Goal: Transaction & Acquisition: Purchase product/service

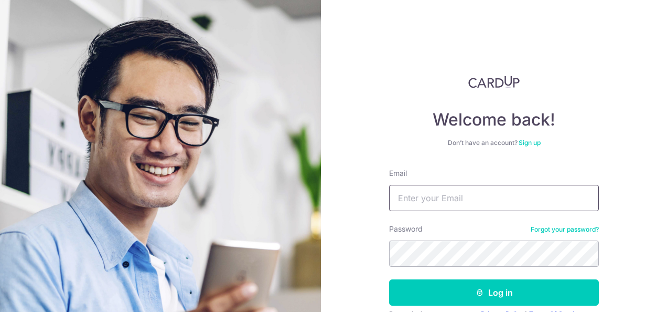
click at [420, 197] on input "Email" at bounding box center [494, 198] width 210 height 26
type input "wongszechin@gmail.com"
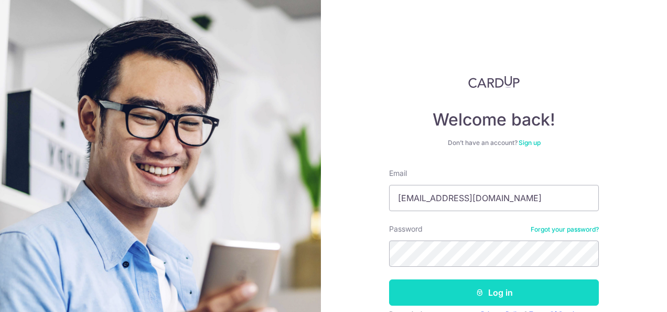
click at [437, 293] on button "Log in" at bounding box center [494, 292] width 210 height 26
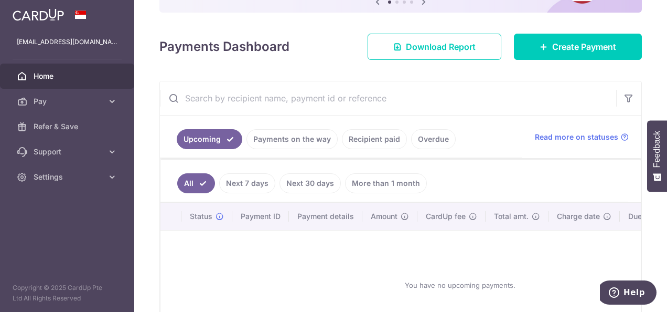
scroll to position [135, 0]
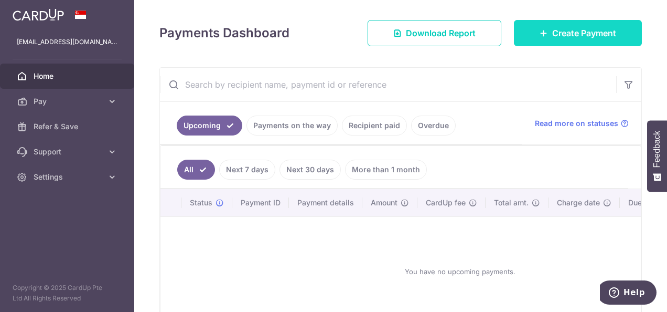
click at [564, 38] on span "Create Payment" at bounding box center [584, 33] width 64 height 13
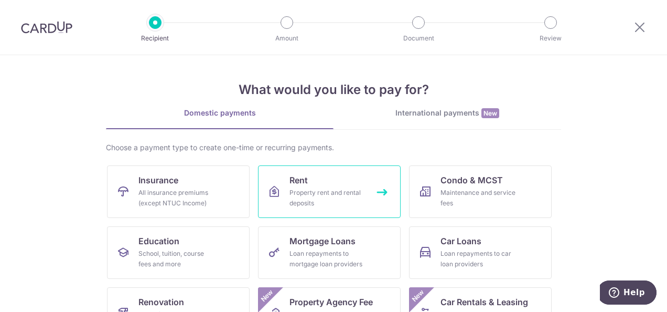
click at [348, 189] on div "Property rent and rental deposits" at bounding box center [327, 197] width 76 height 21
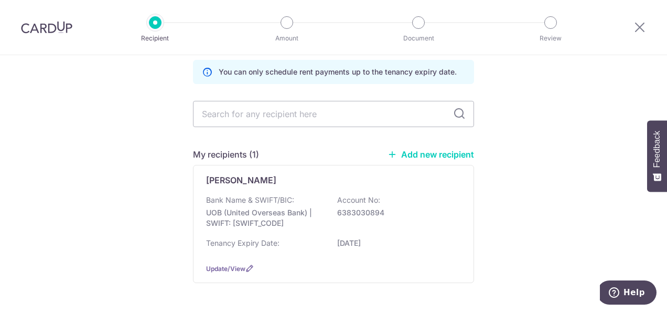
scroll to position [80, 0]
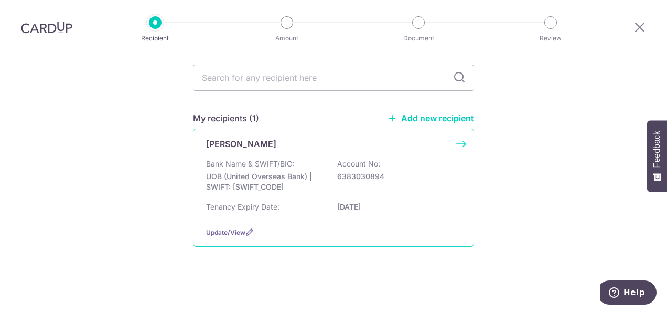
click at [263, 172] on p "UOB (United Overseas Bank) | SWIFT: [SWIFT_CODE]" at bounding box center [264, 181] width 117 height 21
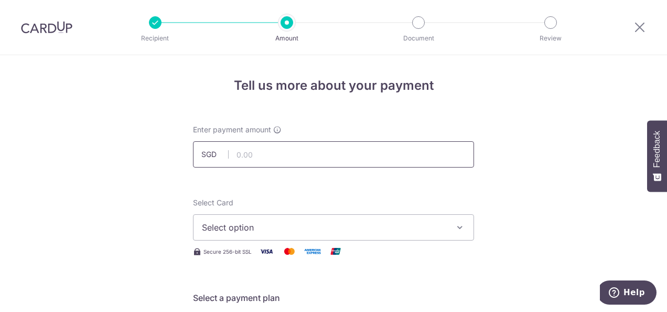
click at [265, 152] on input "text" at bounding box center [333, 154] width 281 height 26
type input "5,800.00"
click at [460, 223] on icon "button" at bounding box center [460, 227] width 10 height 10
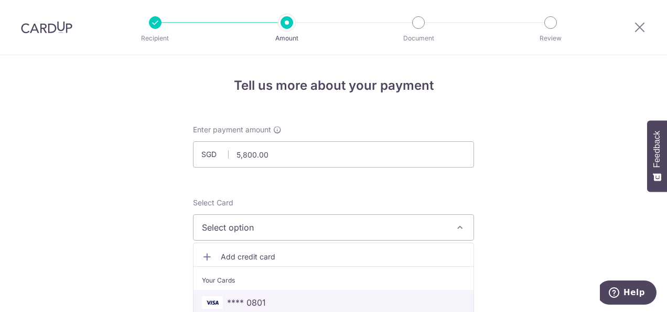
click at [306, 304] on span "**** 0801" at bounding box center [333, 302] width 263 height 13
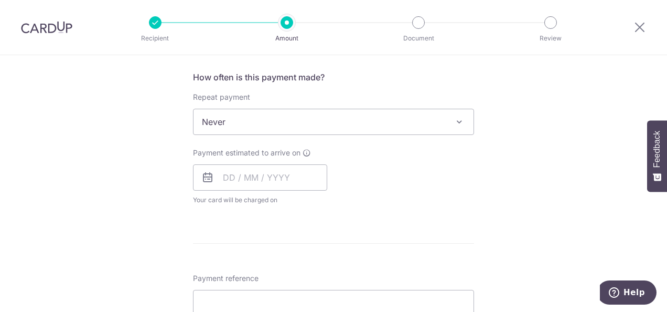
scroll to position [402, 0]
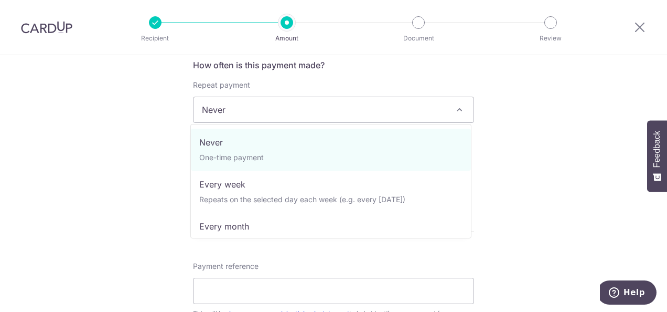
click at [458, 111] on span at bounding box center [459, 109] width 13 height 13
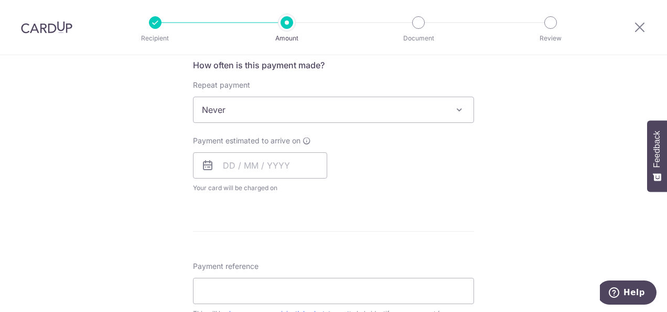
click at [548, 114] on div "Tell us more about your payment Enter payment amount SGD 5,800.00 5800.00 Selec…" at bounding box center [333, 127] width 667 height 949
click at [282, 163] on input "text" at bounding box center [260, 165] width 134 height 26
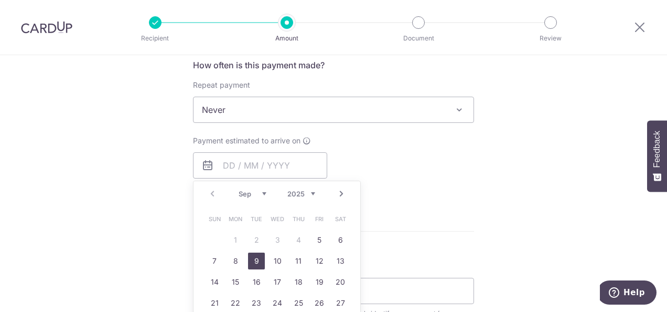
click at [253, 260] on link "9" at bounding box center [256, 260] width 17 height 17
type input "09/09/2025"
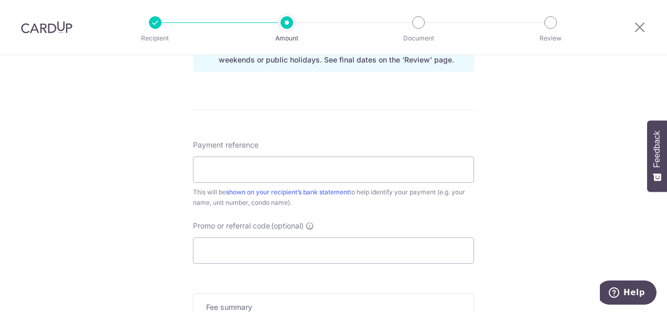
scroll to position [600, 0]
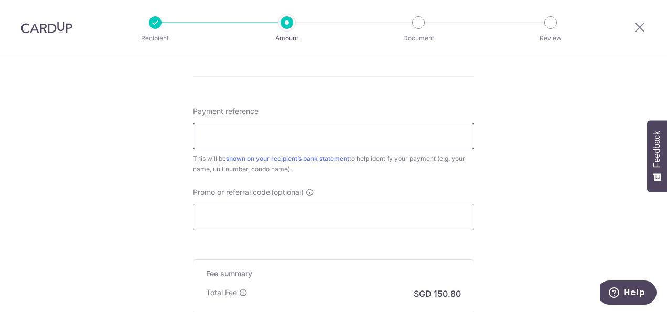
click at [353, 144] on input "Payment reference" at bounding box center [333, 136] width 281 height 26
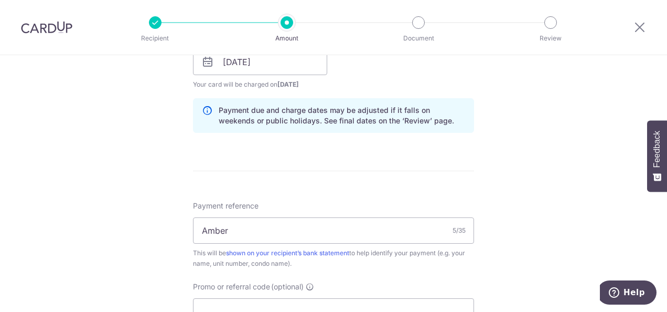
scroll to position [500, 0]
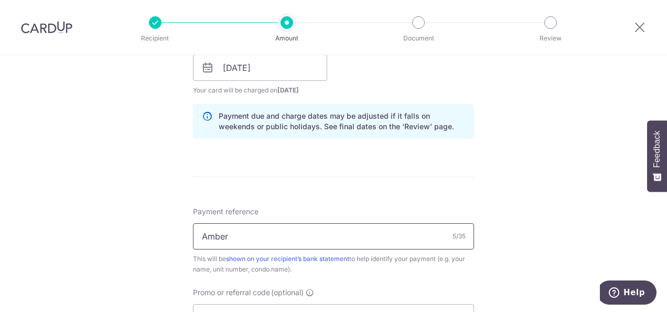
click at [198, 237] on input "Amber" at bounding box center [333, 236] width 281 height 26
click at [236, 236] on input "Amber" at bounding box center [333, 236] width 281 height 26
click at [198, 235] on input "Amber" at bounding box center [333, 236] width 281 height 26
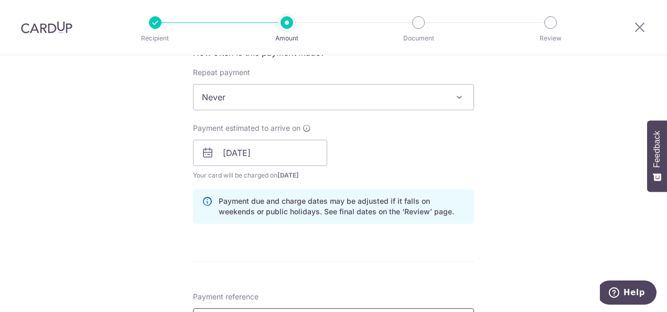
scroll to position [403, 0]
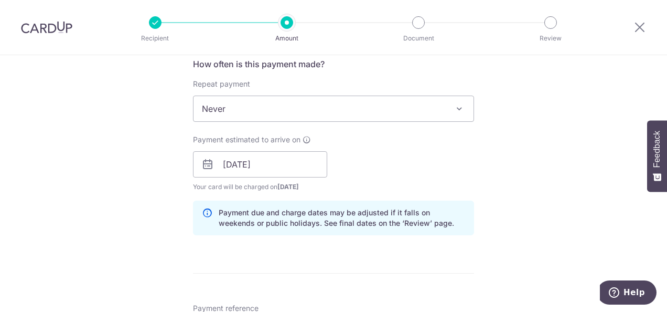
type input "11 Amber"
click at [456, 104] on span at bounding box center [459, 108] width 13 height 13
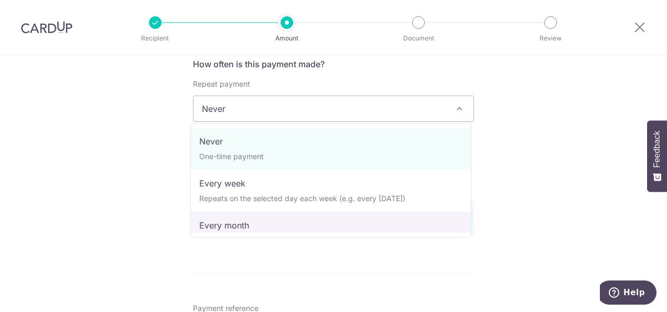
select select "3"
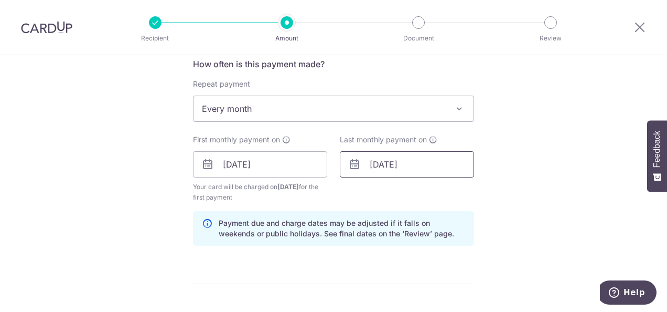
click at [395, 167] on input "07/04/2026" at bounding box center [407, 164] width 134 height 26
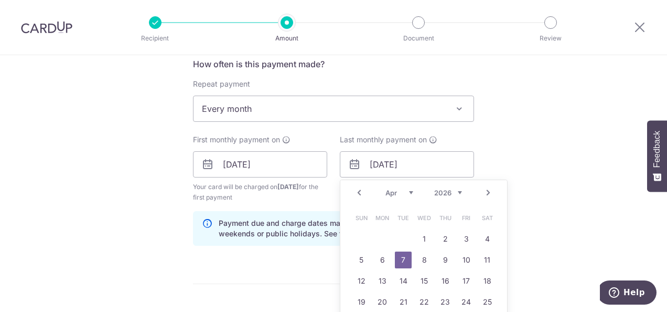
click at [361, 193] on link "Prev" at bounding box center [359, 192] width 13 height 13
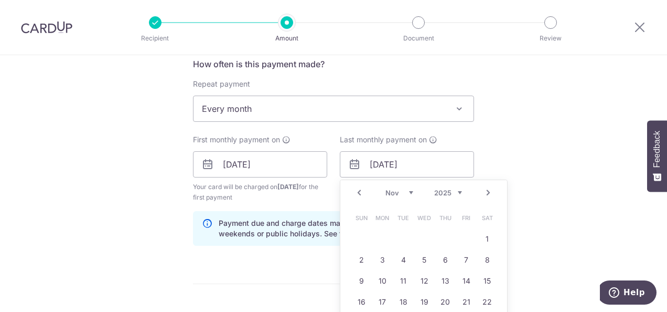
click at [361, 193] on link "Prev" at bounding box center [359, 192] width 13 height 13
click at [443, 258] on link "9" at bounding box center [445, 259] width 17 height 17
type input "09/10/2025"
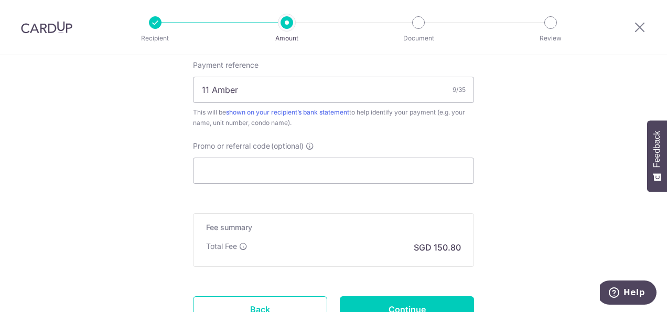
scroll to position [725, 0]
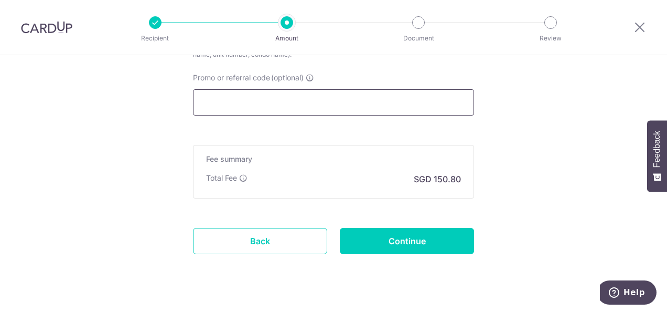
click at [356, 94] on input "Promo or referral code (optional)" at bounding box center [333, 102] width 281 height 26
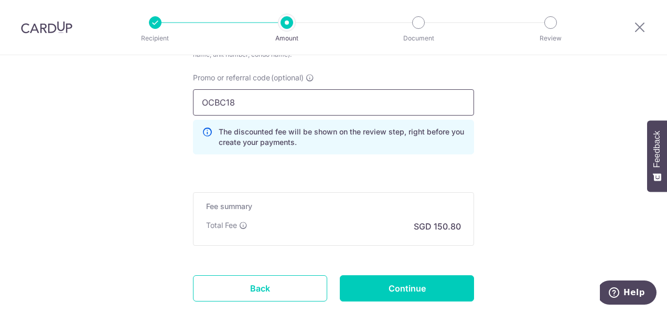
type input "OCBC18"
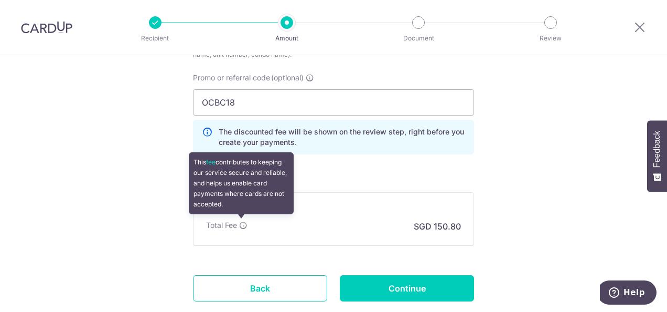
click at [241, 224] on icon at bounding box center [243, 225] width 8 height 8
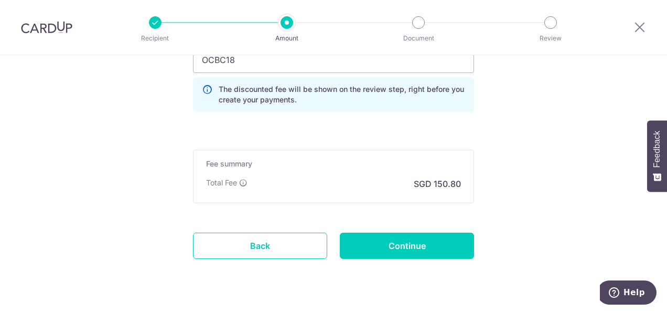
scroll to position [772, 0]
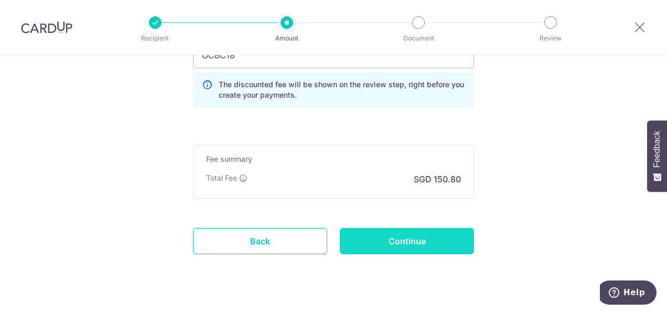
click at [404, 237] on input "Continue" at bounding box center [407, 241] width 134 height 26
type input "Create Schedule"
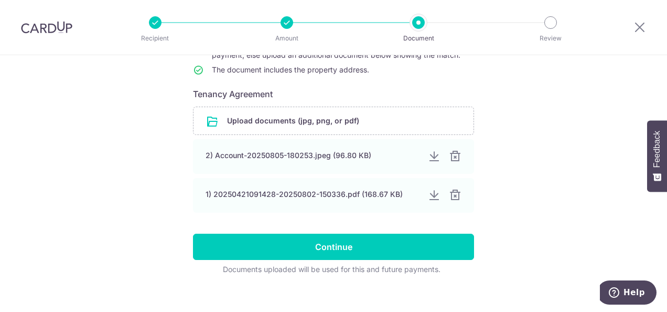
scroll to position [160, 0]
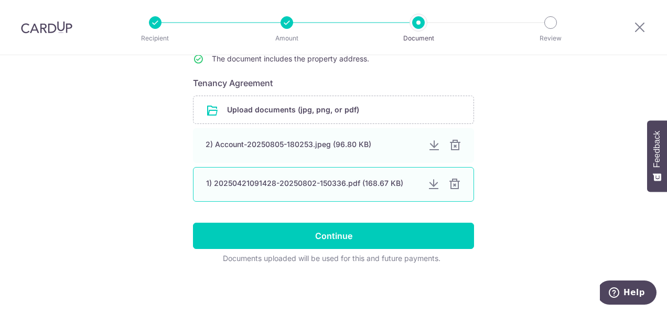
click at [433, 186] on div at bounding box center [433, 184] width 13 height 13
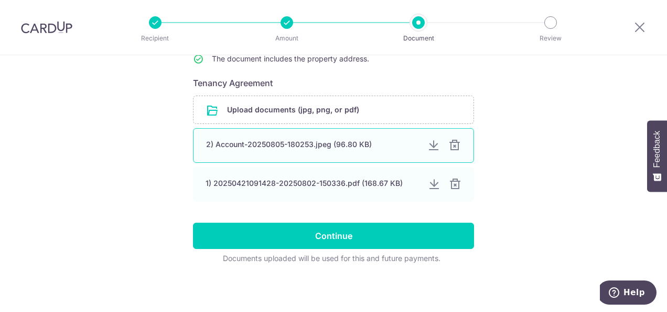
click at [432, 146] on div at bounding box center [433, 145] width 13 height 13
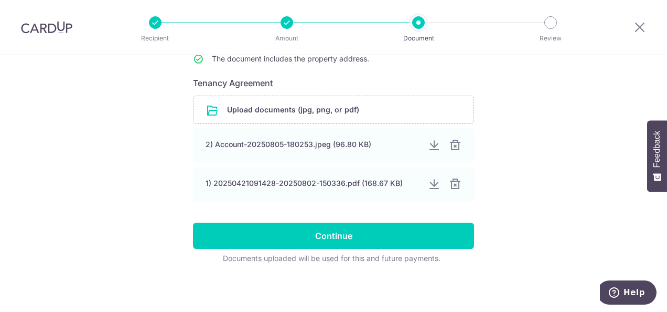
click at [547, 137] on div "Help us verify your payment Your supporting documents will enable us to approve…" at bounding box center [333, 103] width 667 height 417
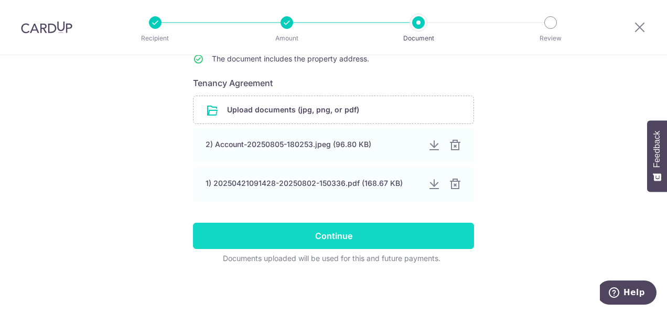
click at [343, 241] on input "Continue" at bounding box center [333, 235] width 281 height 26
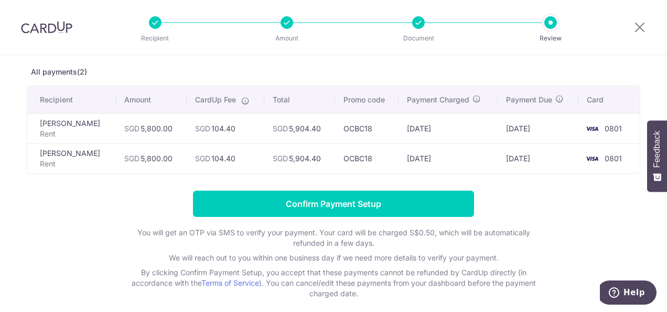
scroll to position [61, 0]
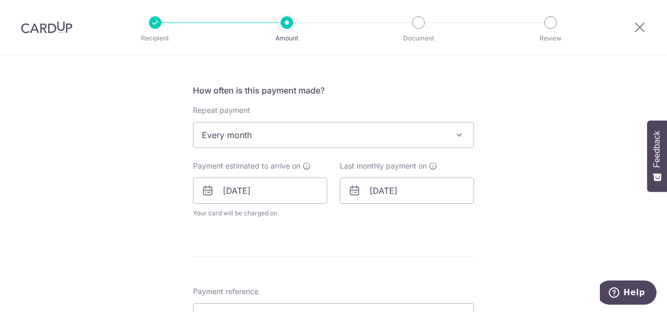
scroll to position [429, 0]
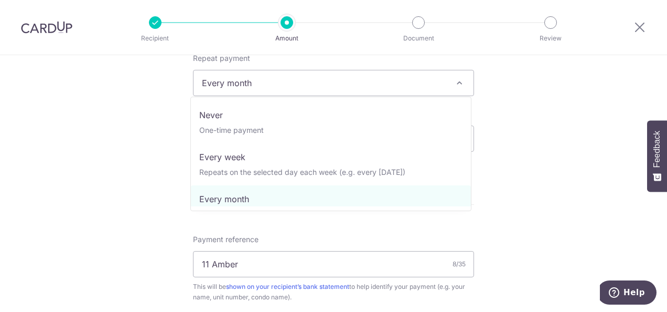
click at [459, 80] on span at bounding box center [459, 83] width 13 height 13
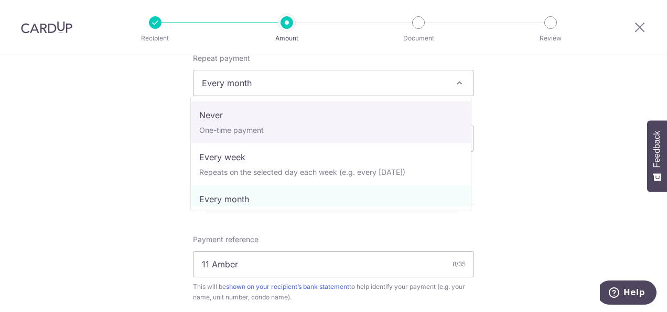
select select "1"
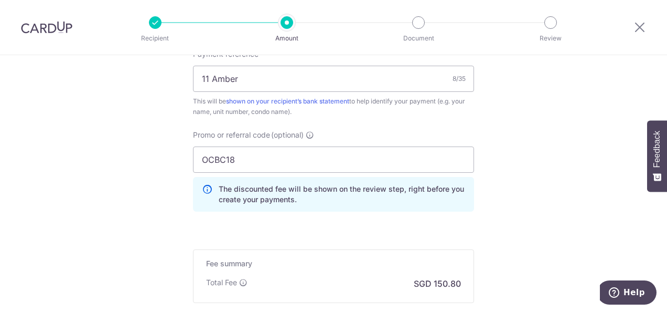
scroll to position [660, 0]
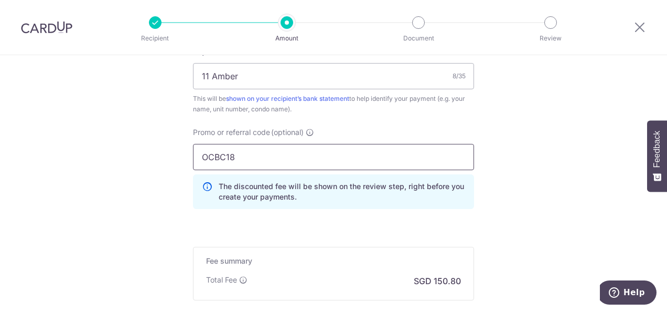
click at [291, 154] on input "OCBC18" at bounding box center [333, 157] width 281 height 26
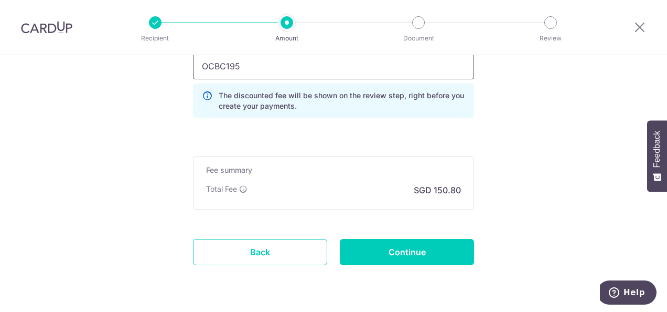
scroll to position [776, 0]
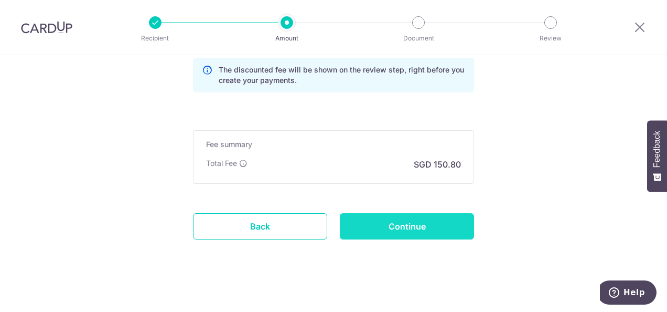
type input "OCBC195"
click at [432, 231] on input "Continue" at bounding box center [407, 226] width 134 height 26
type input "Update Schedule"
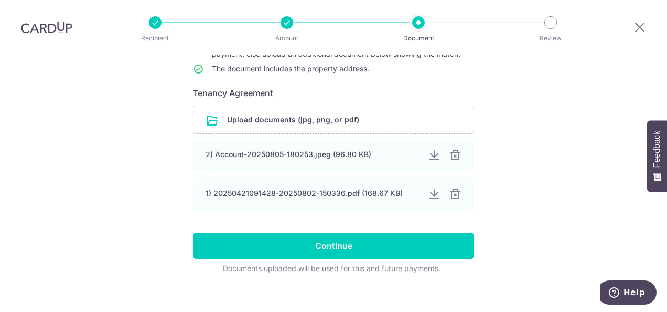
scroll to position [160, 0]
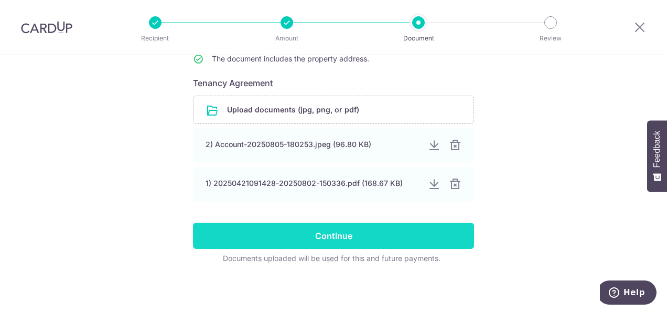
click at [385, 232] on input "Continue" at bounding box center [333, 235] width 281 height 26
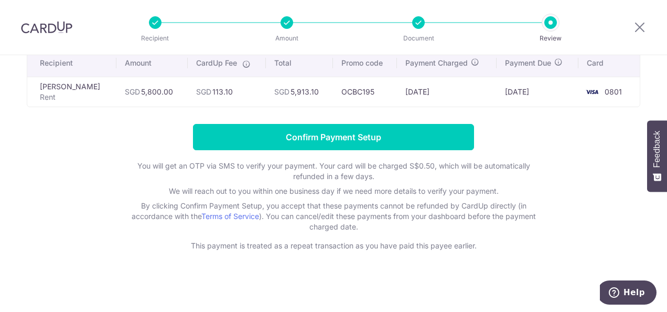
scroll to position [9, 0]
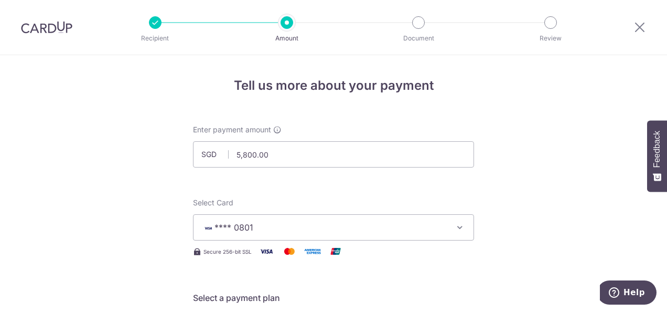
click at [265, 232] on span "**** 0801" at bounding box center [324, 227] width 244 height 13
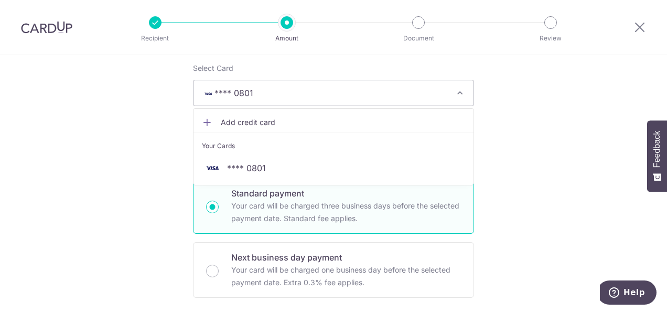
scroll to position [137, 0]
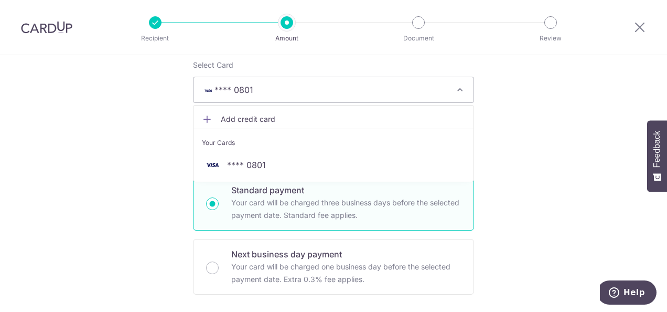
click at [252, 122] on span "Add credit card" at bounding box center [343, 119] width 244 height 10
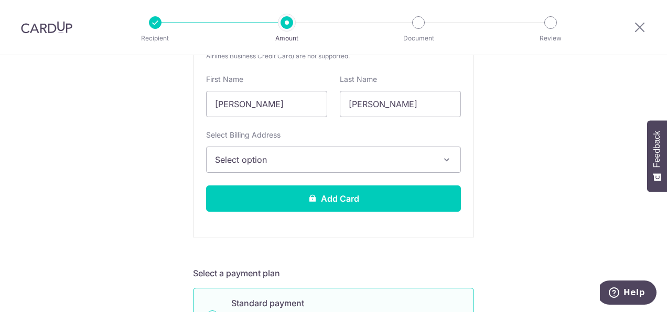
scroll to position [320, 0]
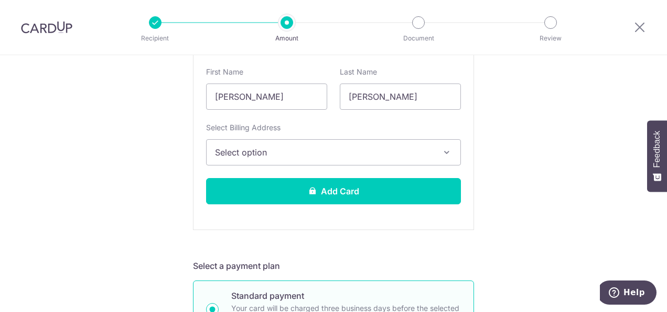
click at [449, 148] on icon "button" at bounding box center [447, 152] width 10 height 10
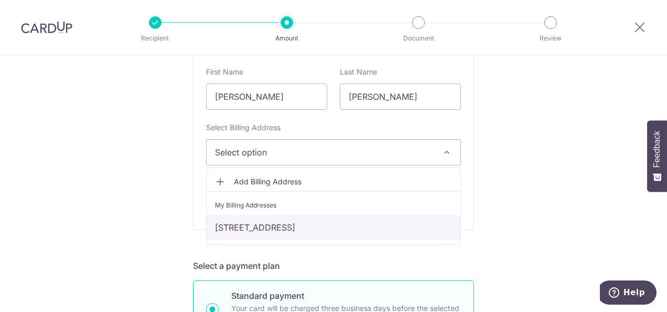
click at [384, 226] on link "[STREET_ADDRESS]" at bounding box center [334, 226] width 254 height 25
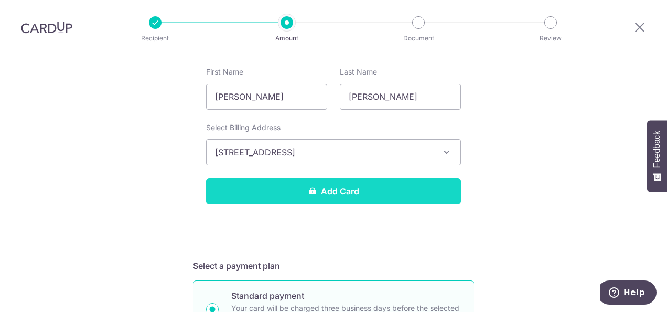
click at [404, 192] on button "Add Card" at bounding box center [333, 191] width 255 height 26
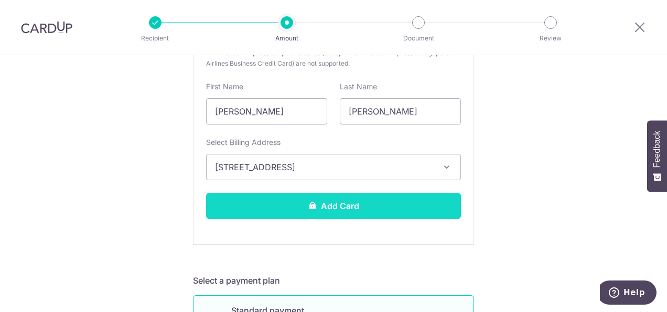
scroll to position [335, 0]
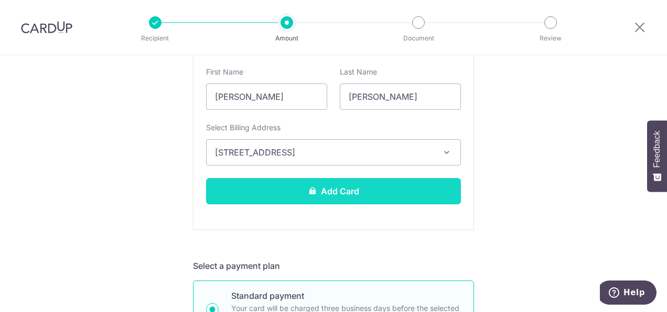
click at [358, 190] on button "Add Card" at bounding box center [333, 191] width 255 height 26
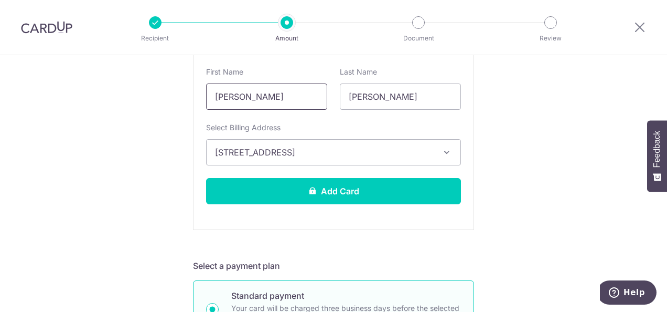
click at [314, 95] on input "[PERSON_NAME]" at bounding box center [266, 96] width 121 height 26
click at [403, 98] on input "[PERSON_NAME]" at bounding box center [400, 96] width 121 height 26
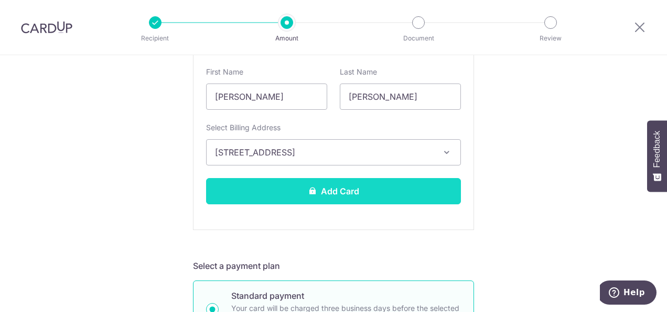
click at [324, 192] on button "Add Card" at bounding box center [333, 191] width 255 height 26
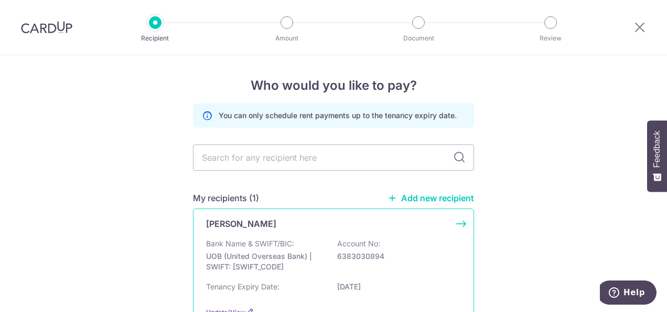
click at [327, 250] on div "Bank Name & SWIFT/BIC: UOB (United Overseas Bank) | SWIFT: [SWIFT_CODE] Account…" at bounding box center [333, 257] width 255 height 39
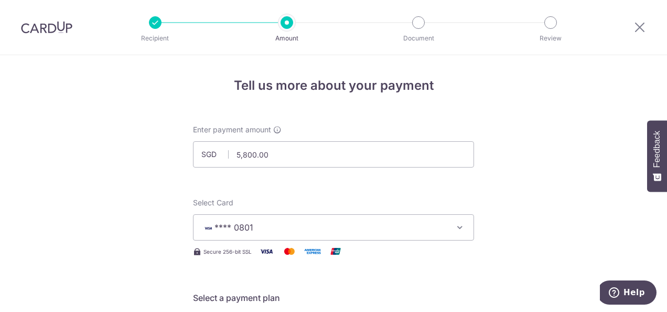
click at [463, 227] on icon "button" at bounding box center [460, 227] width 10 height 10
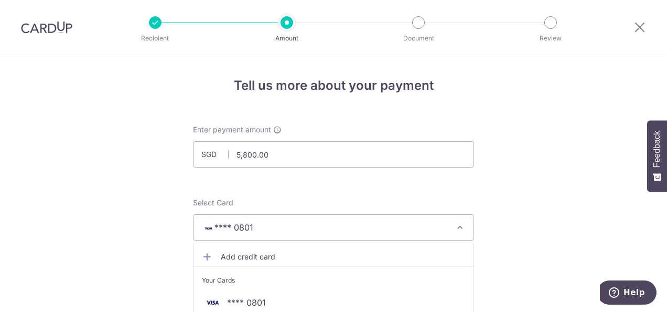
click at [260, 251] on span "Add credit card" at bounding box center [343, 256] width 244 height 10
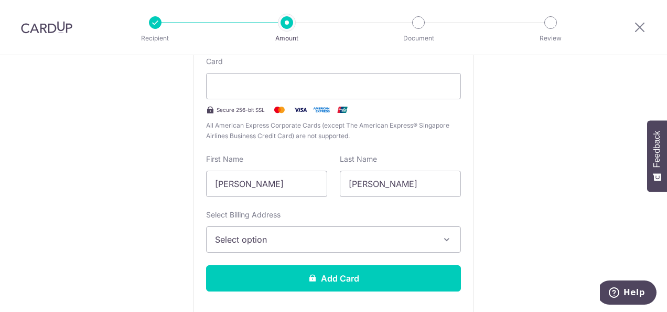
scroll to position [237, 0]
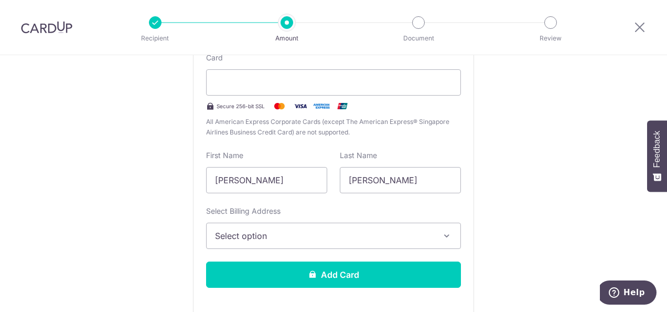
click at [446, 235] on icon "button" at bounding box center [447, 235] width 10 height 10
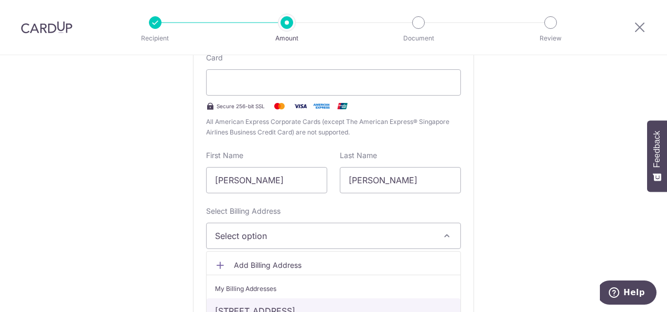
click at [315, 305] on link "[STREET_ADDRESS]" at bounding box center [334, 310] width 254 height 25
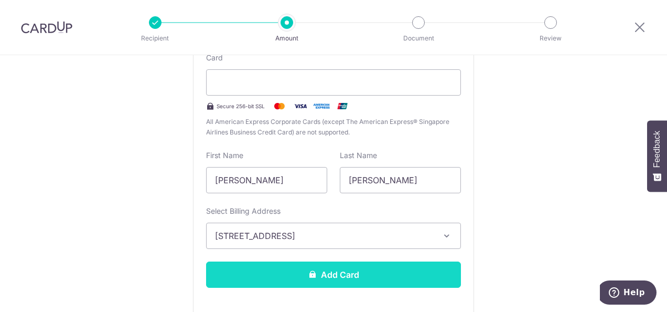
click at [388, 272] on button "Add Card" at bounding box center [333, 274] width 255 height 26
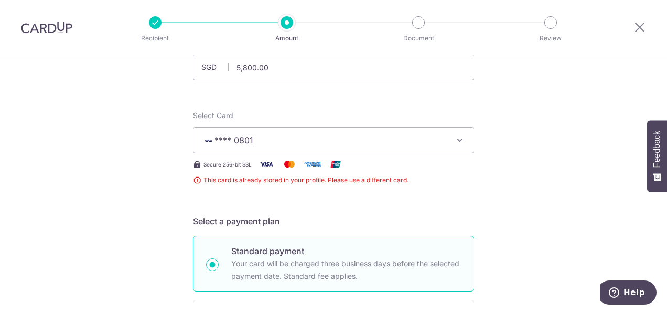
scroll to position [107, 0]
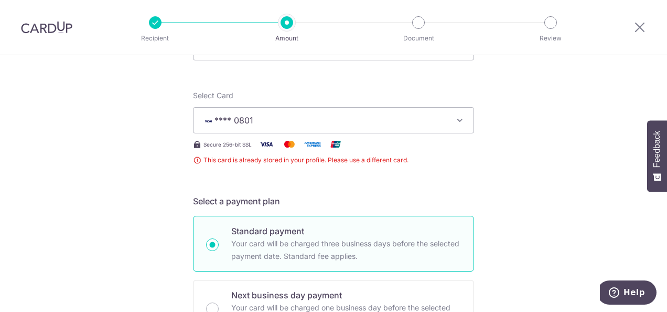
click at [460, 120] on icon "button" at bounding box center [460, 120] width 10 height 10
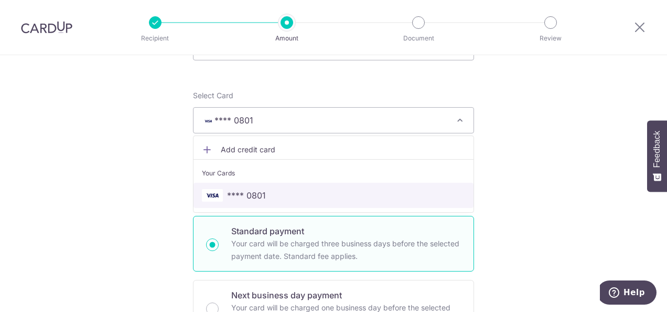
click at [244, 194] on span "**** 0801" at bounding box center [246, 195] width 39 height 13
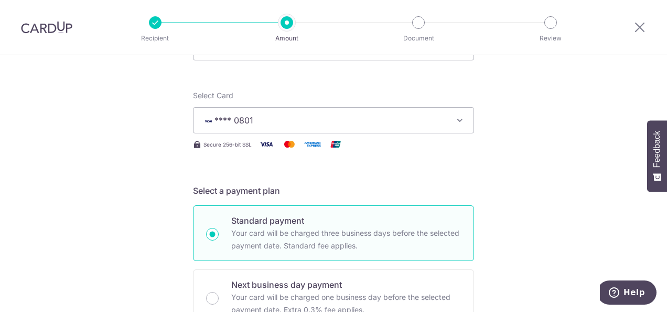
drag, startPoint x: 250, startPoint y: 121, endPoint x: 561, endPoint y: 152, distance: 312.5
click at [243, 112] on button "**** 0801" at bounding box center [333, 120] width 281 height 26
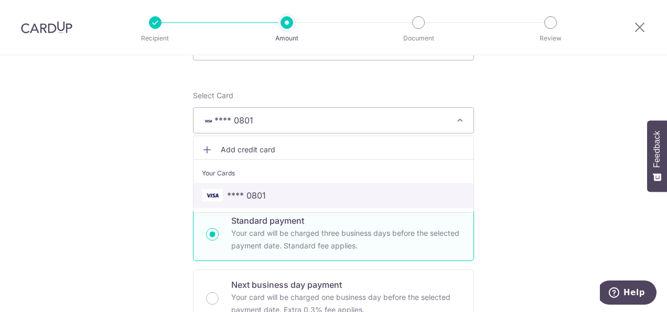
click at [254, 192] on span "**** 0801" at bounding box center [246, 195] width 39 height 13
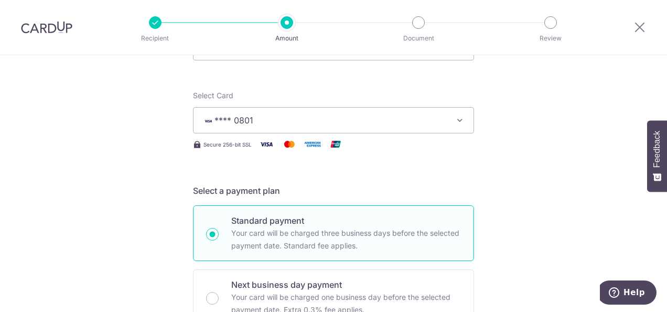
click at [250, 124] on span "**** 0801" at bounding box center [233, 120] width 39 height 10
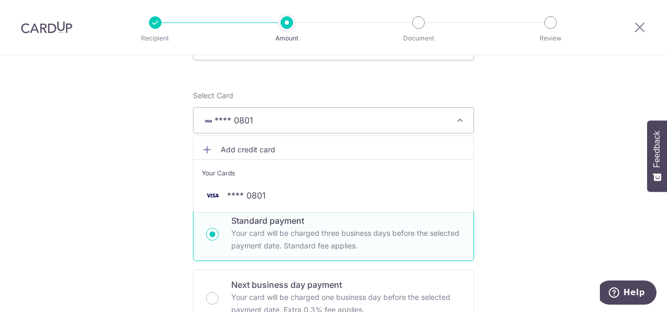
scroll to position [0, 0]
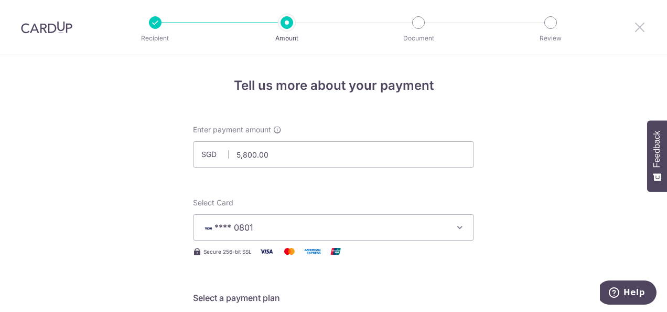
click at [640, 25] on icon at bounding box center [640, 26] width 13 height 13
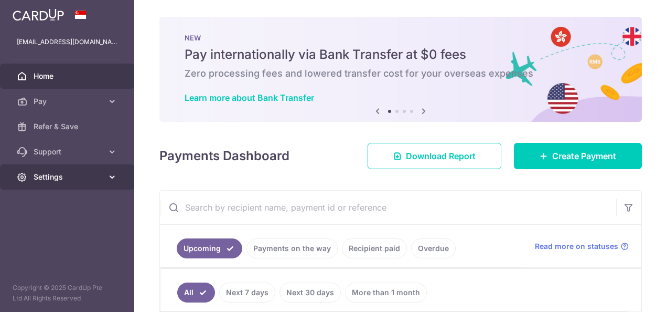
click at [61, 177] on span "Settings" at bounding box center [68, 176] width 69 height 10
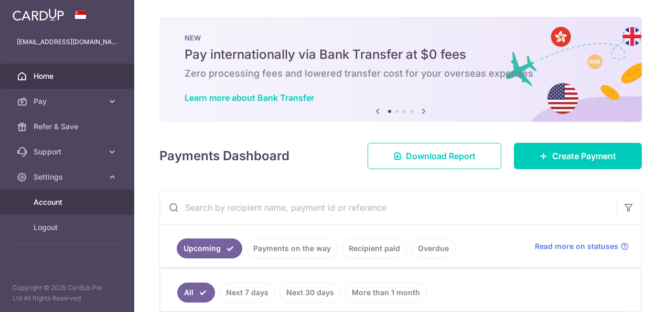
click at [66, 201] on span "Account" at bounding box center [68, 202] width 69 height 10
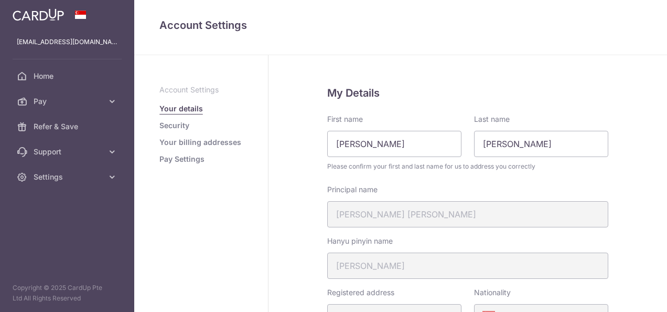
click at [188, 158] on link "Pay Settings" at bounding box center [181, 159] width 45 height 10
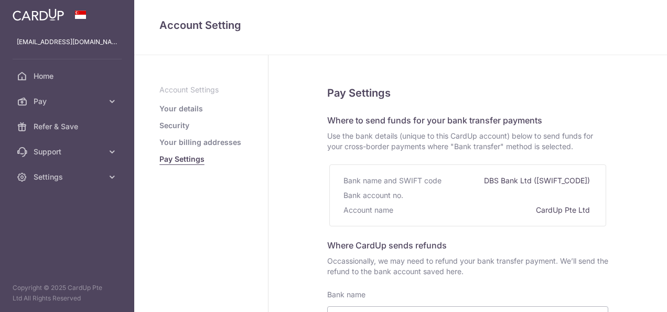
select select
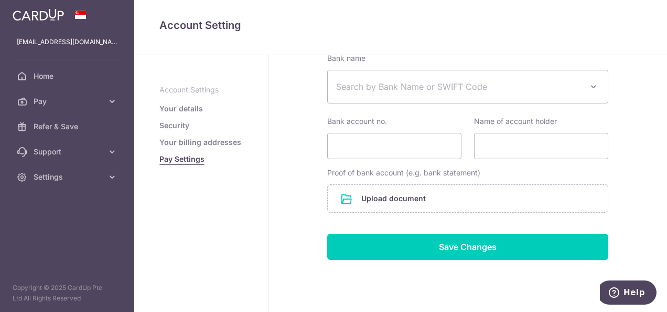
scroll to position [249, 0]
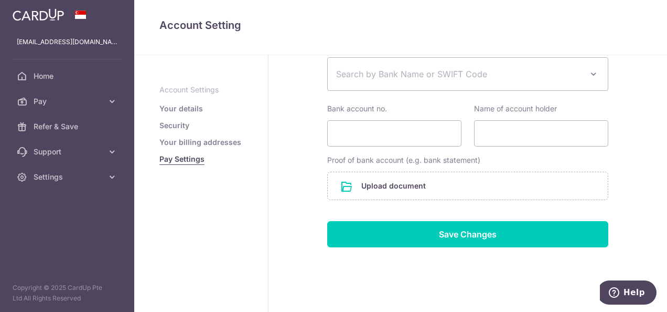
click at [208, 92] on p "Account Settings" at bounding box center [200, 89] width 83 height 10
click at [183, 107] on link "Your details" at bounding box center [181, 108] width 44 height 10
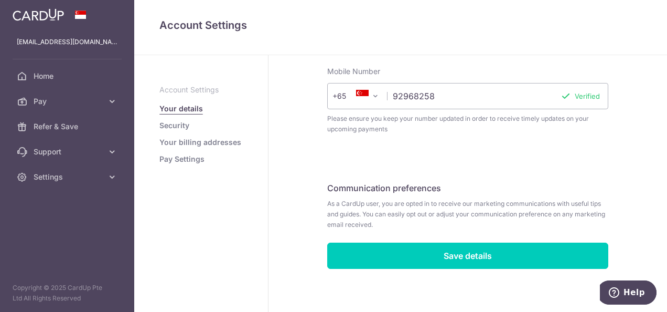
scroll to position [404, 0]
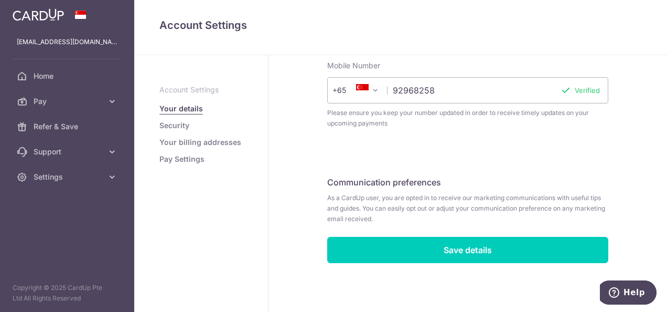
click at [191, 127] on li "Security" at bounding box center [200, 125] width 83 height 10
click at [176, 127] on link "Security" at bounding box center [174, 125] width 30 height 10
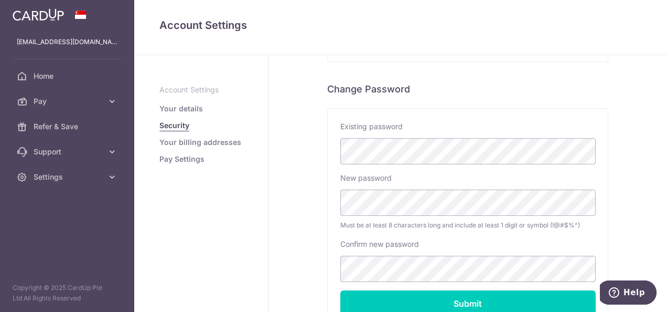
scroll to position [279, 0]
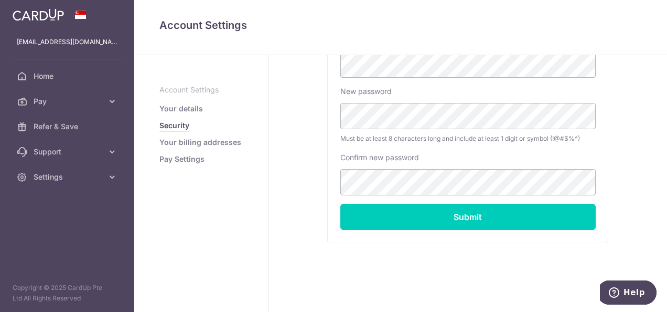
click at [208, 141] on link "Your billing addresses" at bounding box center [200, 142] width 82 height 10
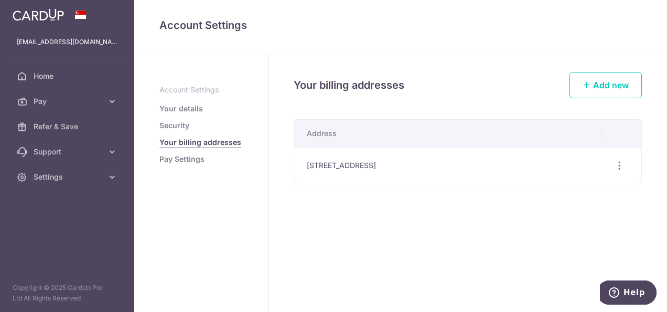
click at [190, 160] on link "Pay Settings" at bounding box center [181, 159] width 45 height 10
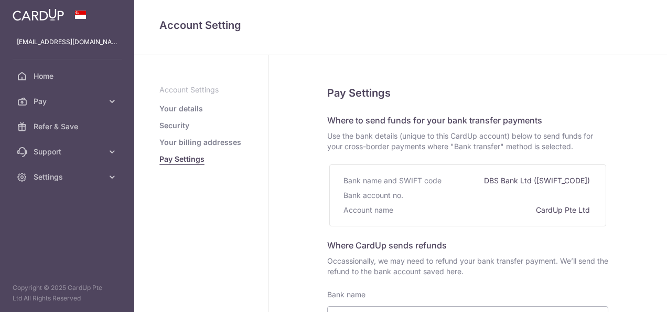
select select
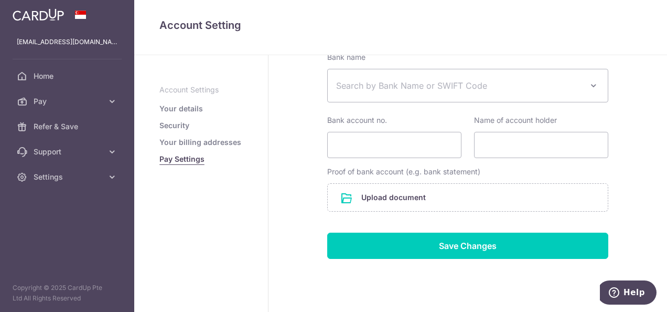
scroll to position [253, 0]
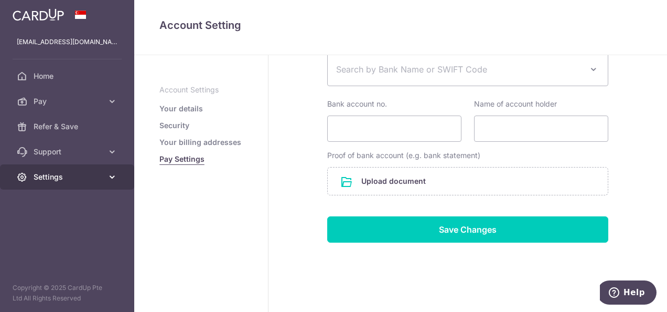
click at [78, 177] on span "Settings" at bounding box center [68, 176] width 69 height 10
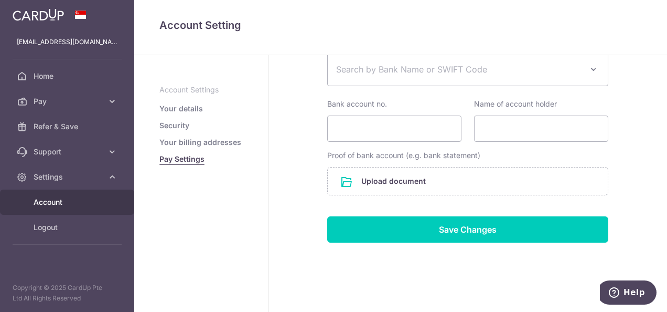
click at [80, 203] on span "Account" at bounding box center [68, 202] width 69 height 10
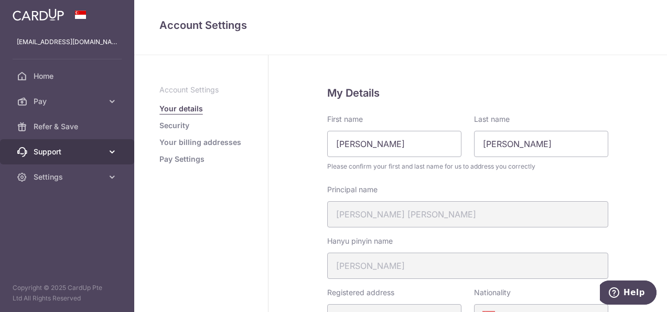
click at [87, 155] on span "Support" at bounding box center [68, 151] width 69 height 10
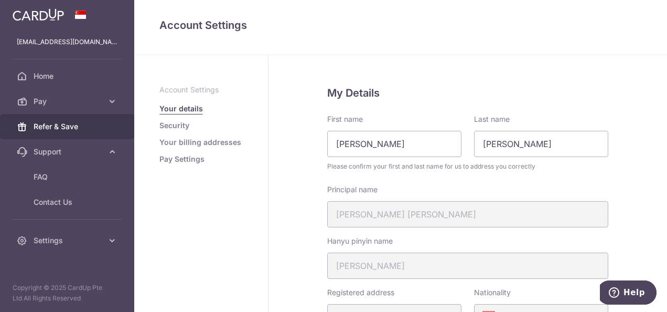
click at [56, 131] on span "Refer & Save" at bounding box center [68, 126] width 69 height 10
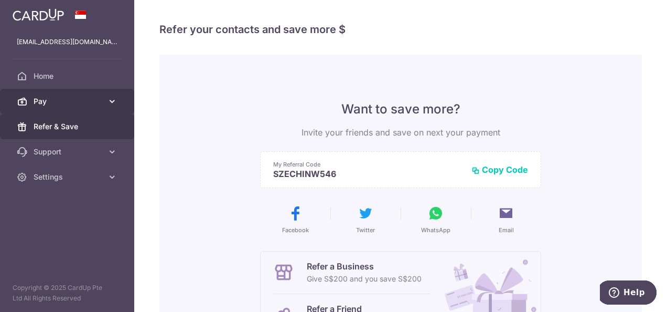
click at [59, 106] on link "Pay" at bounding box center [67, 101] width 134 height 25
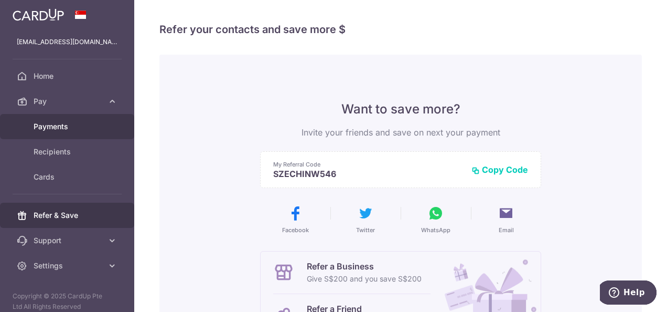
click at [57, 127] on span "Payments" at bounding box center [68, 126] width 69 height 10
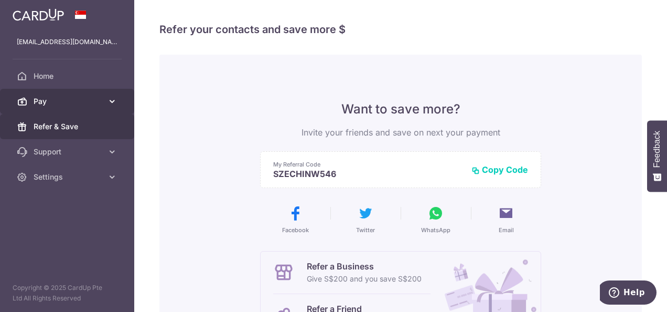
click at [110, 103] on icon at bounding box center [112, 101] width 10 height 10
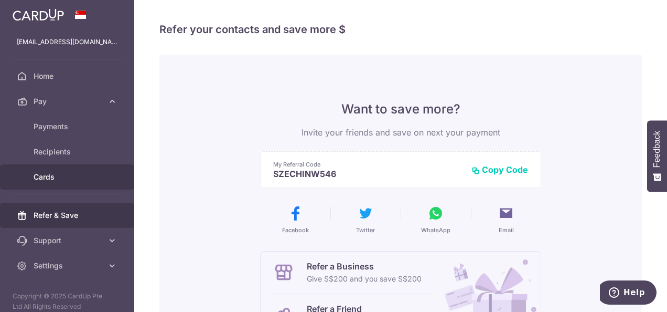
click at [59, 177] on span "Cards" at bounding box center [68, 176] width 69 height 10
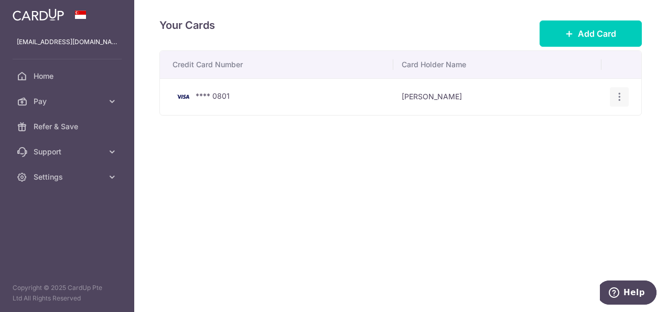
click at [621, 96] on icon "button" at bounding box center [619, 96] width 11 height 11
click at [568, 149] on span "Delete" at bounding box center [584, 151] width 71 height 13
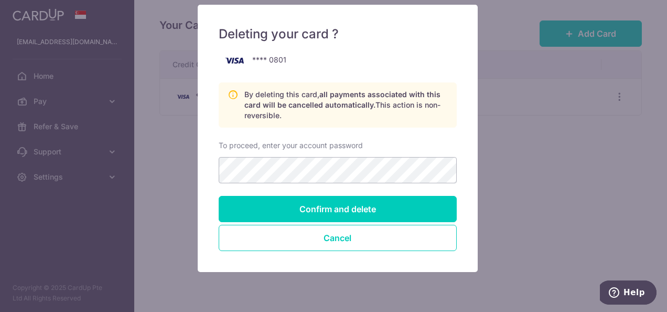
scroll to position [100, 0]
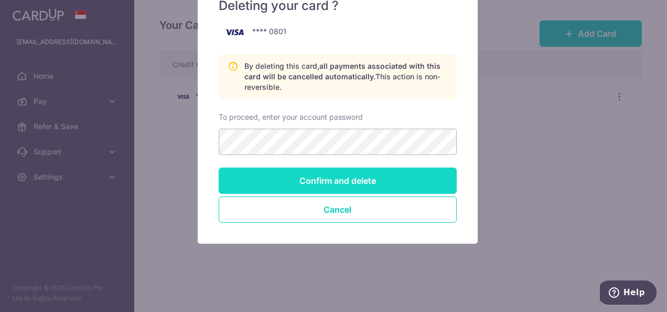
click at [334, 177] on input "Confirm and delete" at bounding box center [338, 180] width 238 height 26
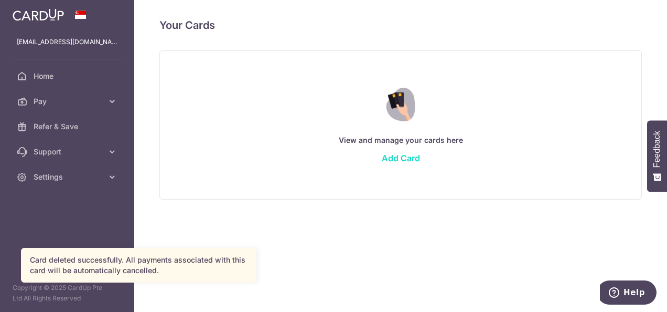
click at [410, 159] on link "Add Card" at bounding box center [401, 158] width 38 height 10
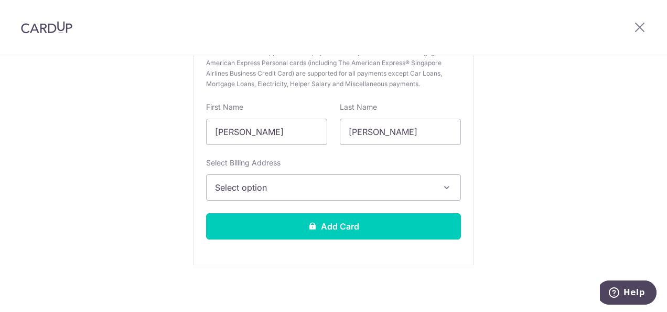
scroll to position [183, 0]
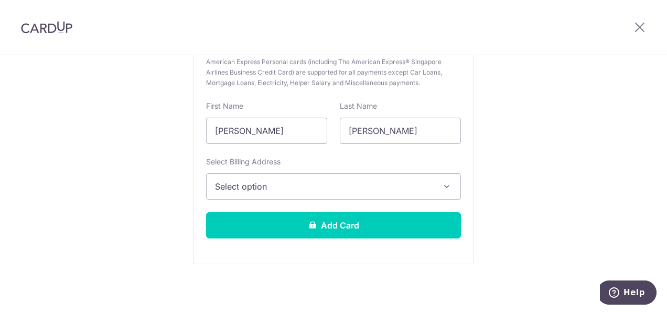
click at [444, 184] on icon "button" at bounding box center [447, 186] width 10 height 10
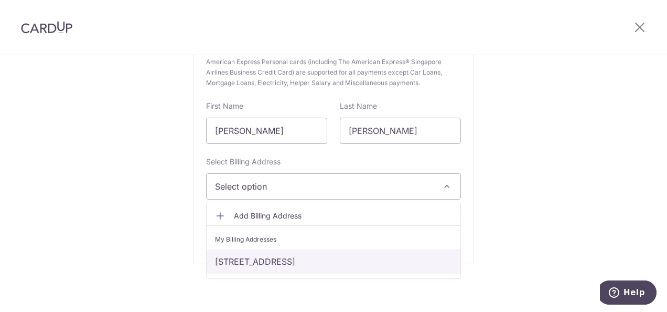
click at [263, 260] on link "11 Amber Road, #05-01, Singapore, Singapore-439857" at bounding box center [334, 261] width 254 height 25
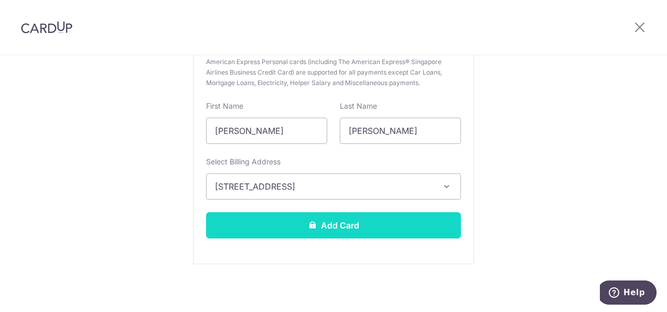
click at [362, 222] on button "Add Card" at bounding box center [333, 225] width 255 height 26
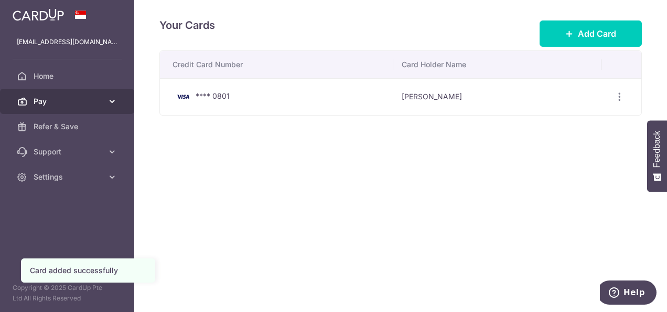
click at [80, 105] on span "Pay" at bounding box center [68, 101] width 69 height 10
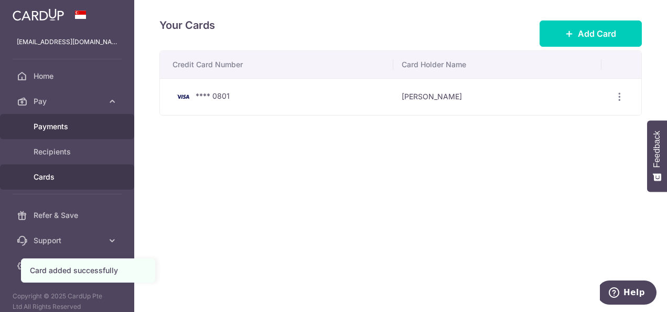
click at [65, 129] on span "Payments" at bounding box center [68, 126] width 69 height 10
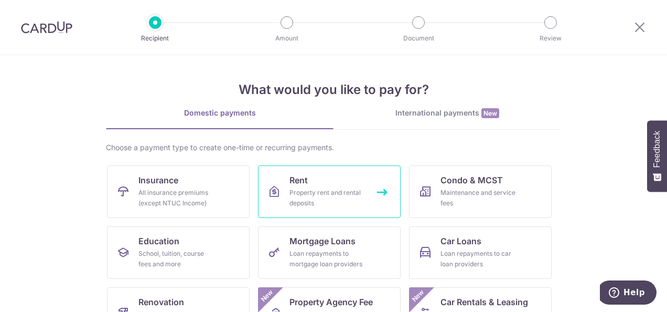
click at [319, 184] on link "Rent Property rent and rental deposits" at bounding box center [329, 191] width 143 height 52
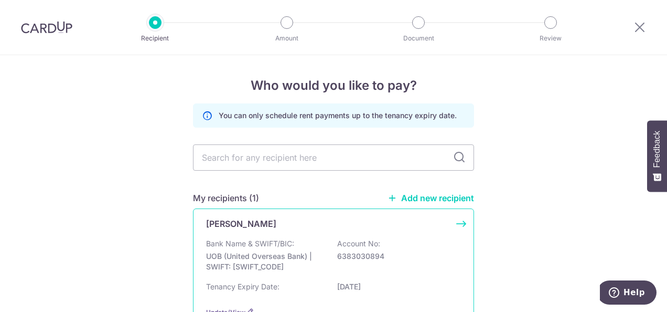
click at [278, 231] on div "Tan Han Nje Bank Name & SWIFT/BIC: UOB (United Overseas Bank) | SWIFT: UOVBSGSG…" at bounding box center [333, 267] width 281 height 118
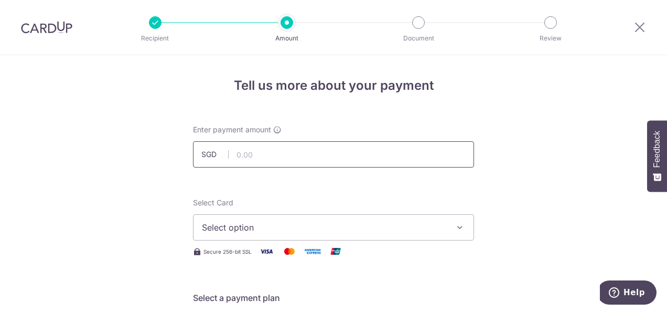
click at [420, 157] on input "text" at bounding box center [333, 154] width 281 height 26
click at [287, 154] on input "text" at bounding box center [333, 154] width 281 height 26
type input "5,800.00"
click at [320, 224] on span "Select option" at bounding box center [324, 227] width 244 height 13
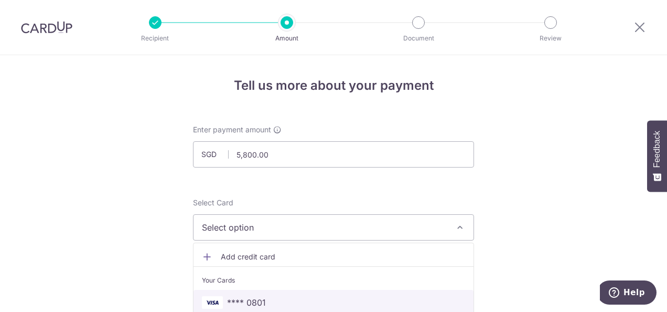
drag, startPoint x: 249, startPoint y: 299, endPoint x: 667, endPoint y: 102, distance: 462.1
click at [249, 299] on span "**** 0801" at bounding box center [246, 302] width 39 height 13
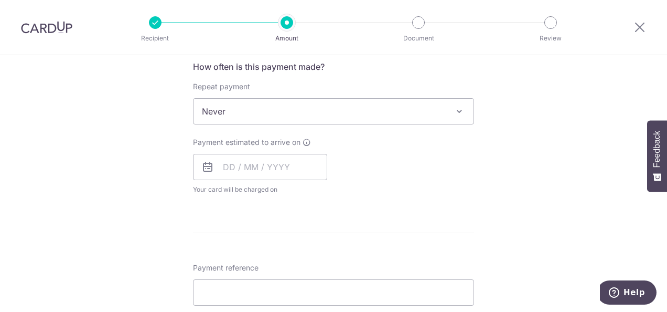
scroll to position [400, 0]
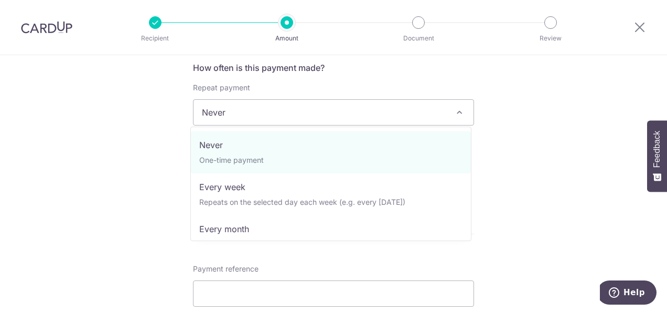
click at [458, 108] on span at bounding box center [459, 112] width 13 height 13
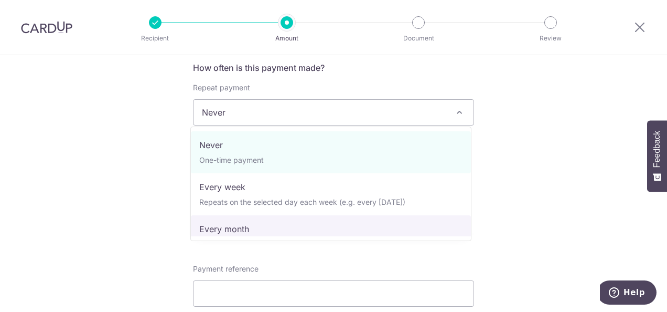
select select "3"
type input "[DATE]"
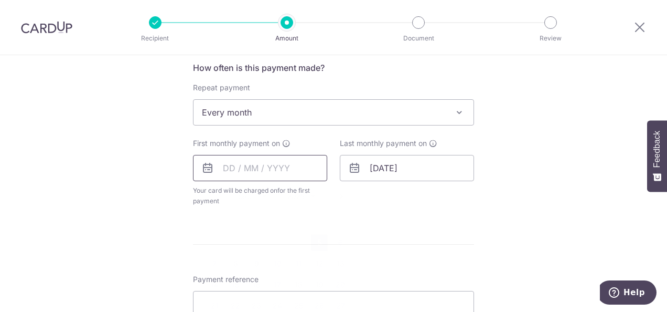
click at [275, 167] on input "text" at bounding box center [260, 168] width 134 height 26
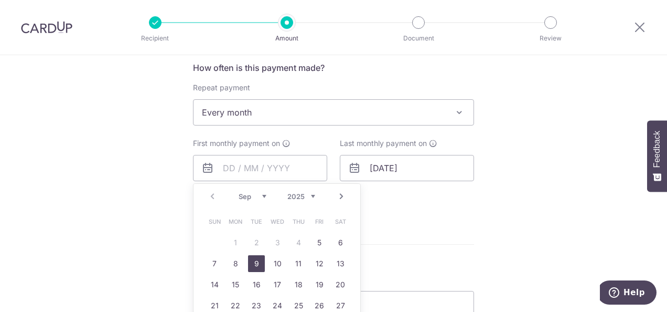
click at [252, 260] on link "9" at bounding box center [256, 263] width 17 height 17
type input "09/09/2025"
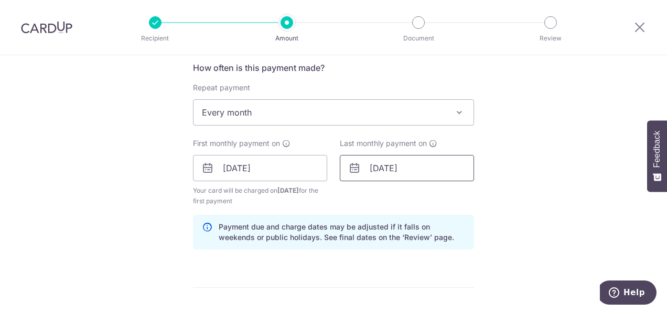
click at [397, 168] on input "09/04/2026" at bounding box center [407, 168] width 134 height 26
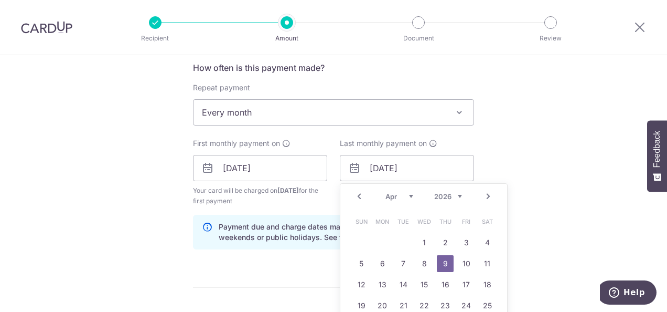
click at [360, 195] on link "Prev" at bounding box center [359, 196] width 13 height 13
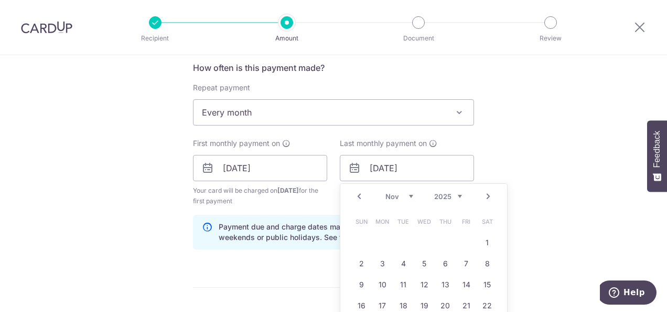
click at [360, 195] on link "Prev" at bounding box center [359, 196] width 13 height 13
click at [482, 196] on link "Next" at bounding box center [488, 196] width 13 height 13
click at [442, 259] on link "9" at bounding box center [445, 263] width 17 height 17
type input "09/10/2025"
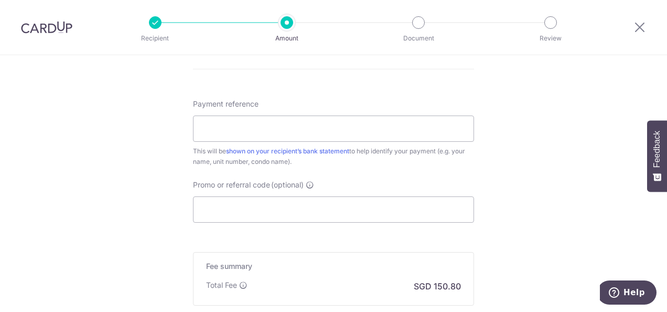
scroll to position [624, 0]
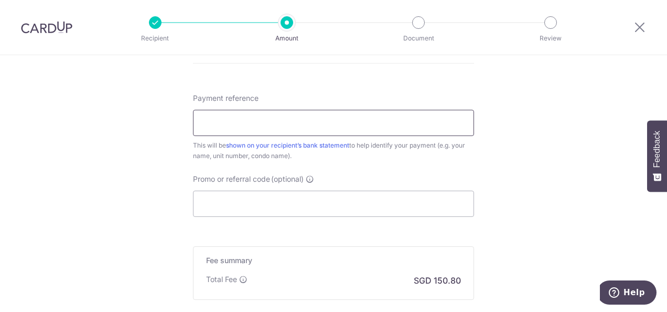
click at [413, 127] on input "Payment reference" at bounding box center [333, 123] width 281 height 26
type input "11 Amber"
click at [338, 202] on input "Promo or referral code (optional)" at bounding box center [333, 203] width 281 height 26
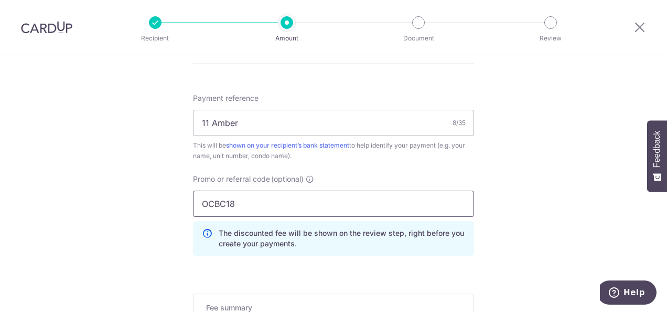
type input "OCBC18"
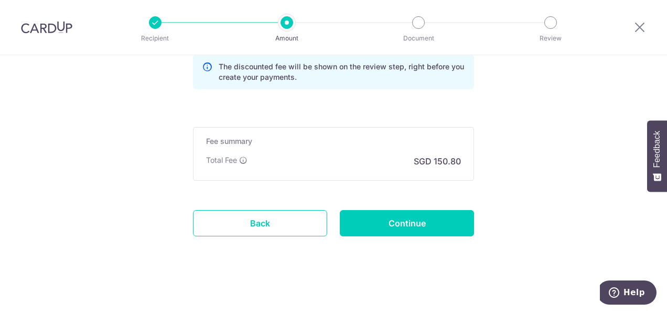
scroll to position [790, 0]
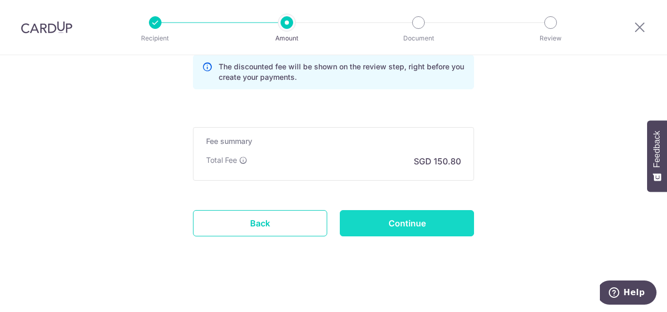
click at [420, 228] on input "Continue" at bounding box center [407, 223] width 134 height 26
type input "Create Schedule"
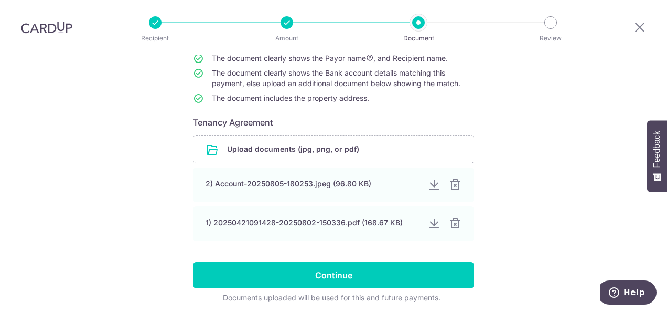
scroll to position [153, 0]
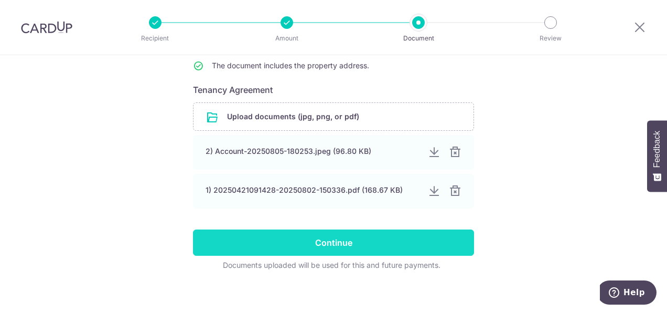
click at [348, 246] on input "Continue" at bounding box center [333, 242] width 281 height 26
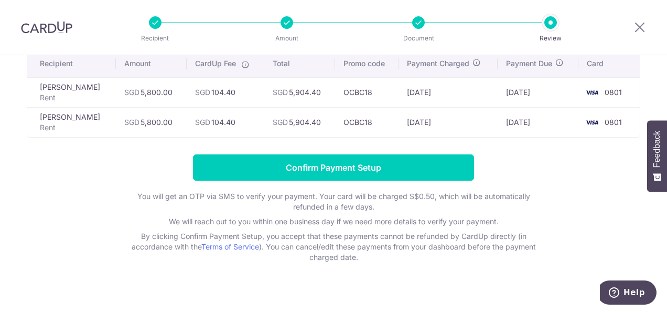
scroll to position [87, 0]
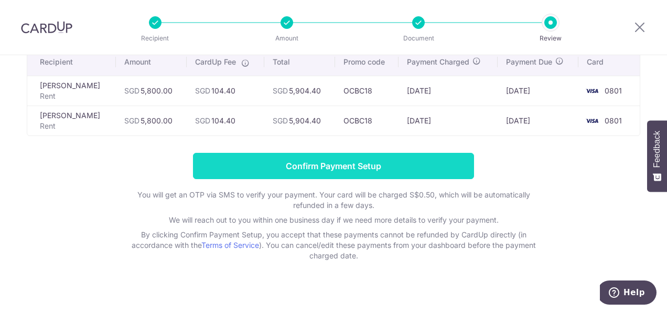
click at [296, 168] on input "Confirm Payment Setup" at bounding box center [333, 166] width 281 height 26
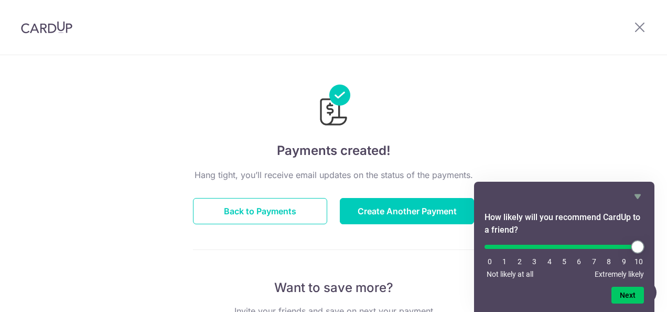
type input "10"
click at [641, 245] on input "range" at bounding box center [564, 246] width 159 height 4
click at [629, 296] on button "Next" at bounding box center [627, 294] width 33 height 17
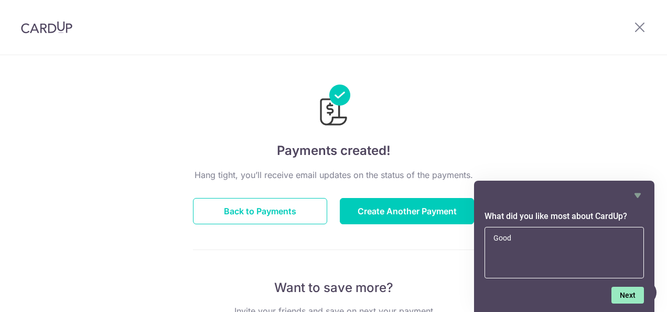
type textarea "Good"
click at [624, 292] on button "Next" at bounding box center [627, 294] width 33 height 17
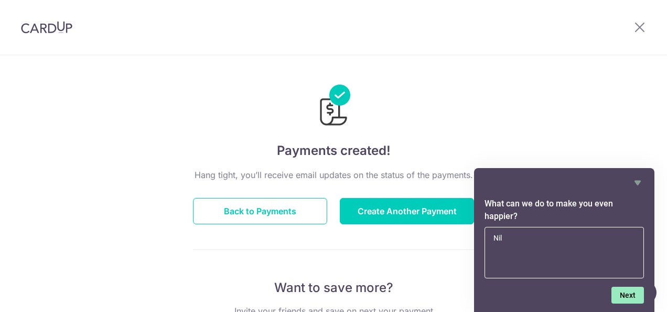
type textarea "Nil"
click at [624, 292] on button "Next" at bounding box center [627, 294] width 33 height 17
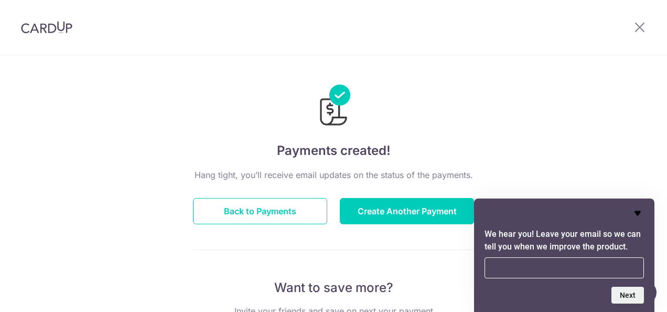
click at [638, 212] on icon "Hide survey" at bounding box center [638, 213] width 6 height 5
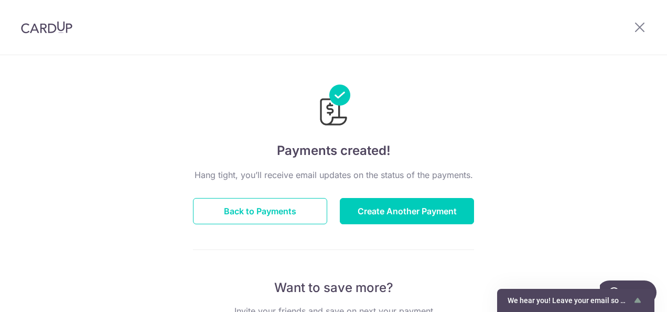
click at [291, 209] on button "Back to Payments" at bounding box center [260, 211] width 134 height 26
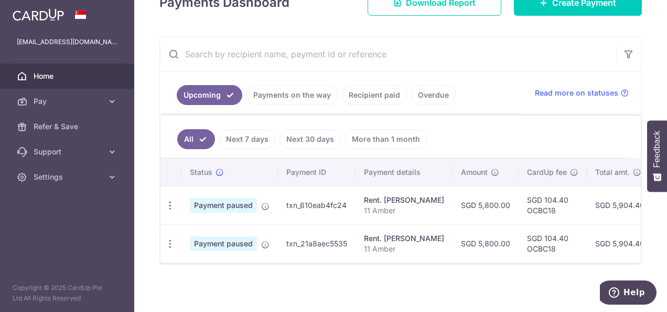
scroll to position [167, 0]
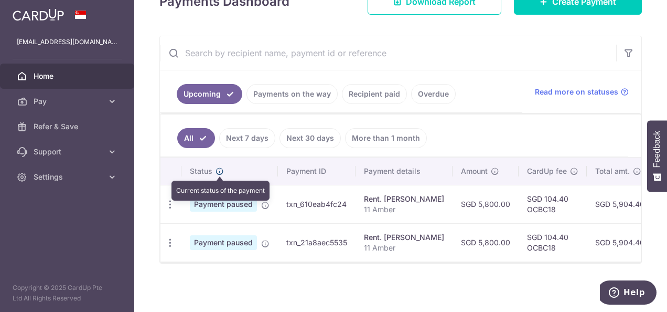
click at [219, 169] on icon at bounding box center [220, 171] width 8 height 8
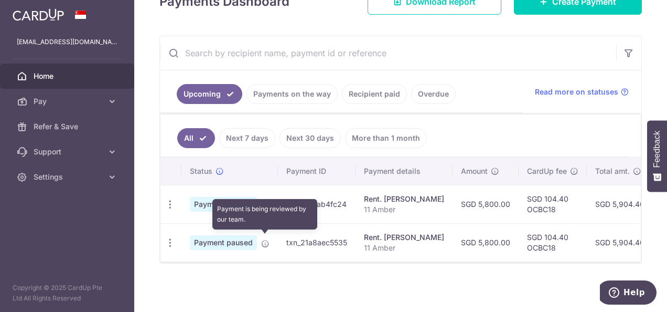
click at [263, 241] on icon at bounding box center [265, 243] width 8 height 8
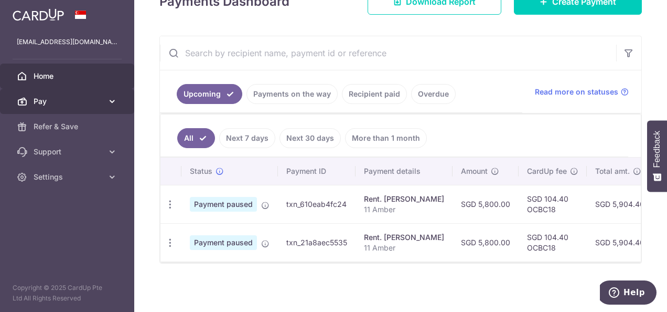
click at [111, 102] on icon at bounding box center [112, 101] width 10 height 10
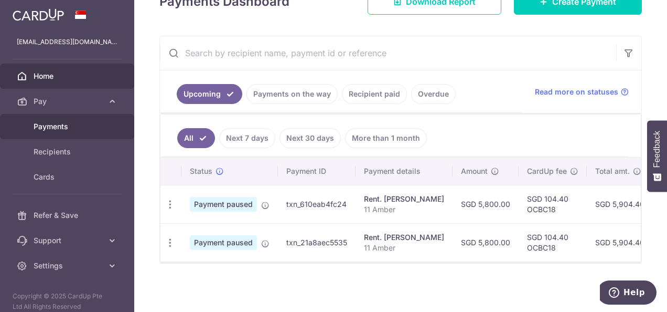
click at [67, 128] on span "Payments" at bounding box center [68, 126] width 69 height 10
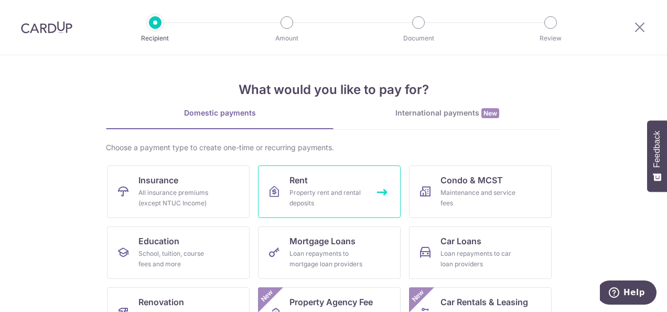
click at [327, 184] on link "Rent Property rent and rental deposits" at bounding box center [329, 191] width 143 height 52
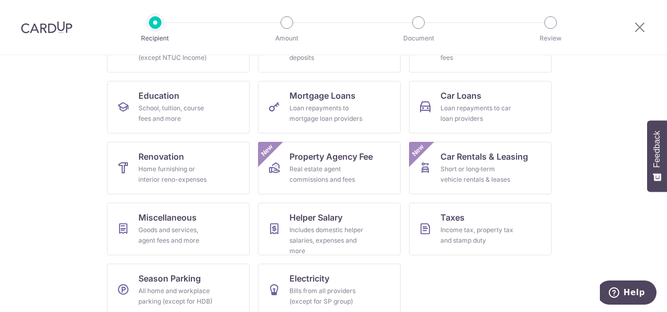
scroll to position [150, 0]
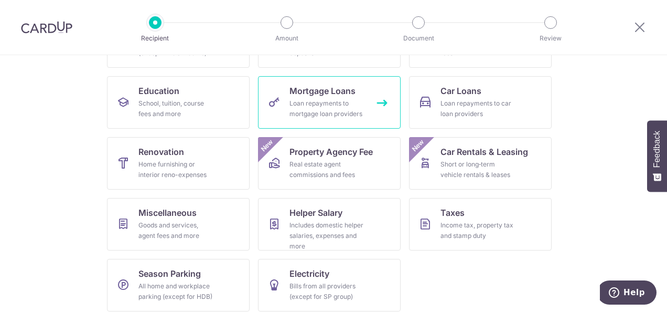
click at [323, 106] on div "Loan repayments to mortgage loan providers" at bounding box center [327, 108] width 76 height 21
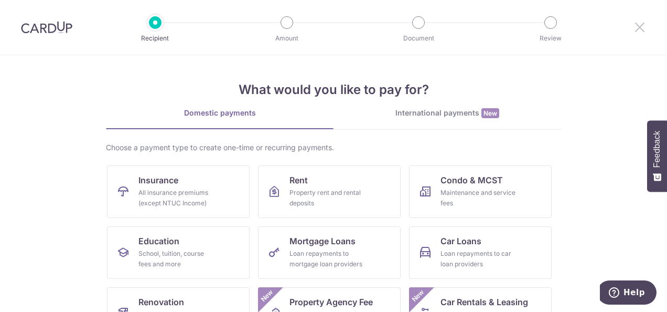
click at [637, 27] on icon at bounding box center [640, 26] width 13 height 13
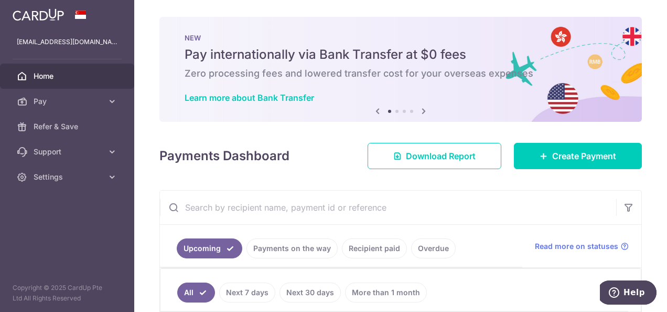
click at [260, 289] on link "Next 7 days" at bounding box center [247, 292] width 56 height 20
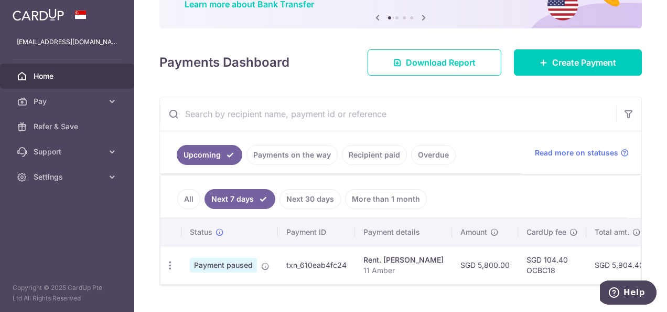
click at [314, 194] on link "Next 30 days" at bounding box center [310, 199] width 61 height 20
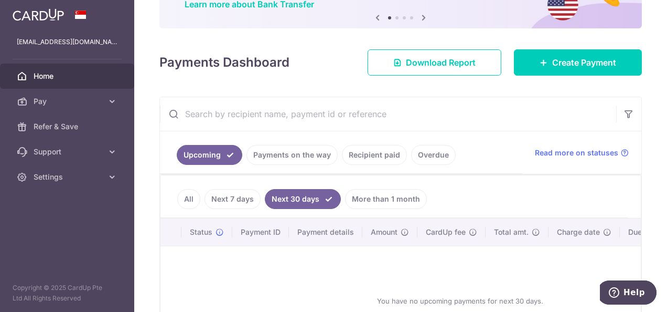
click at [363, 196] on link "More than 1 month" at bounding box center [386, 199] width 82 height 20
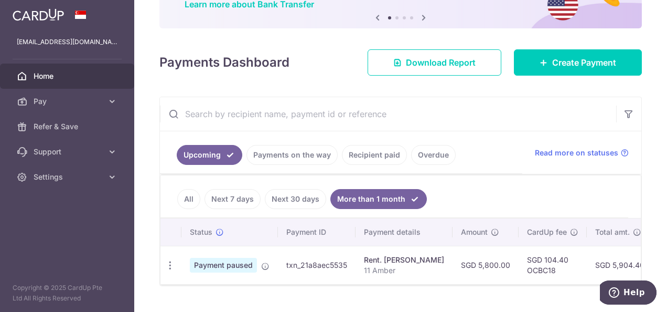
click at [83, 74] on span "Home" at bounding box center [68, 76] width 69 height 10
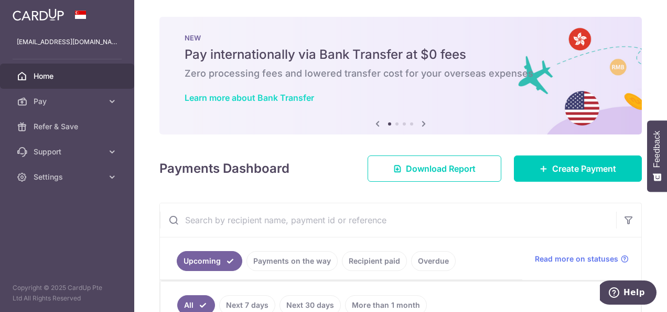
click at [286, 99] on link "Learn more about Bank Transfer" at bounding box center [250, 97] width 130 height 10
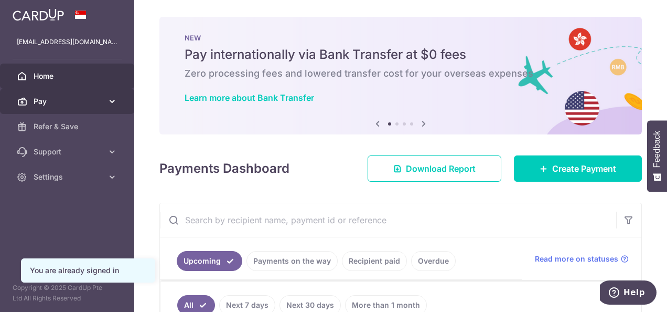
click at [58, 99] on span "Pay" at bounding box center [68, 101] width 69 height 10
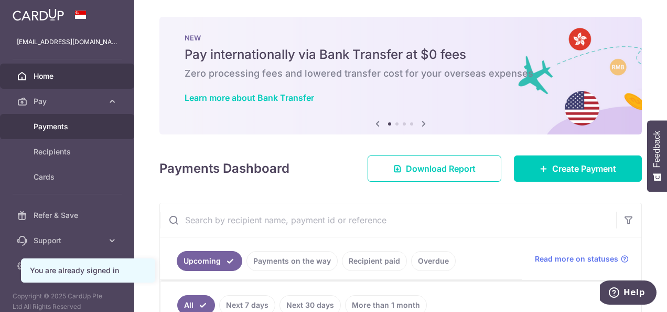
click at [56, 126] on span "Payments" at bounding box center [68, 126] width 69 height 10
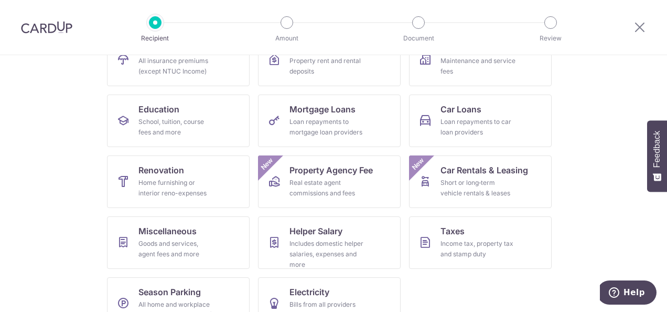
scroll to position [157, 0]
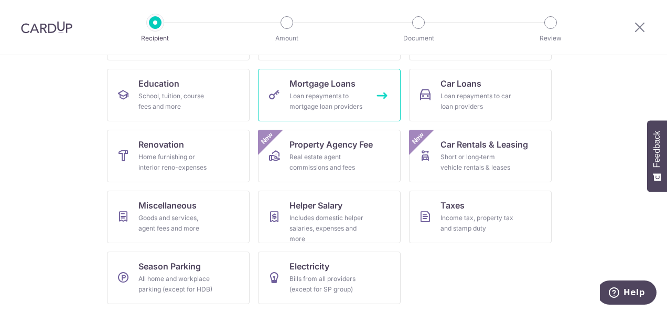
click at [296, 96] on div "Loan repayments to mortgage loan providers" at bounding box center [327, 101] width 76 height 21
